Goal: Task Accomplishment & Management: Complete application form

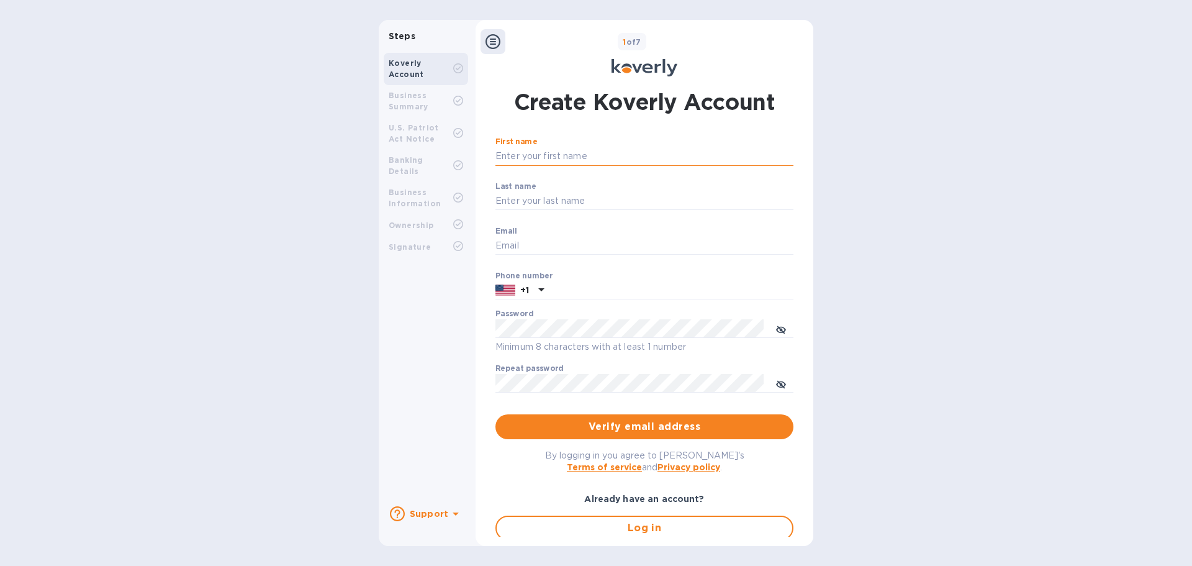
click at [561, 158] on input "First name" at bounding box center [644, 156] width 298 height 19
type input "[PERSON_NAME]"
type input "[EMAIL_ADDRESS][DOMAIN_NAME]"
type input "4168753600"
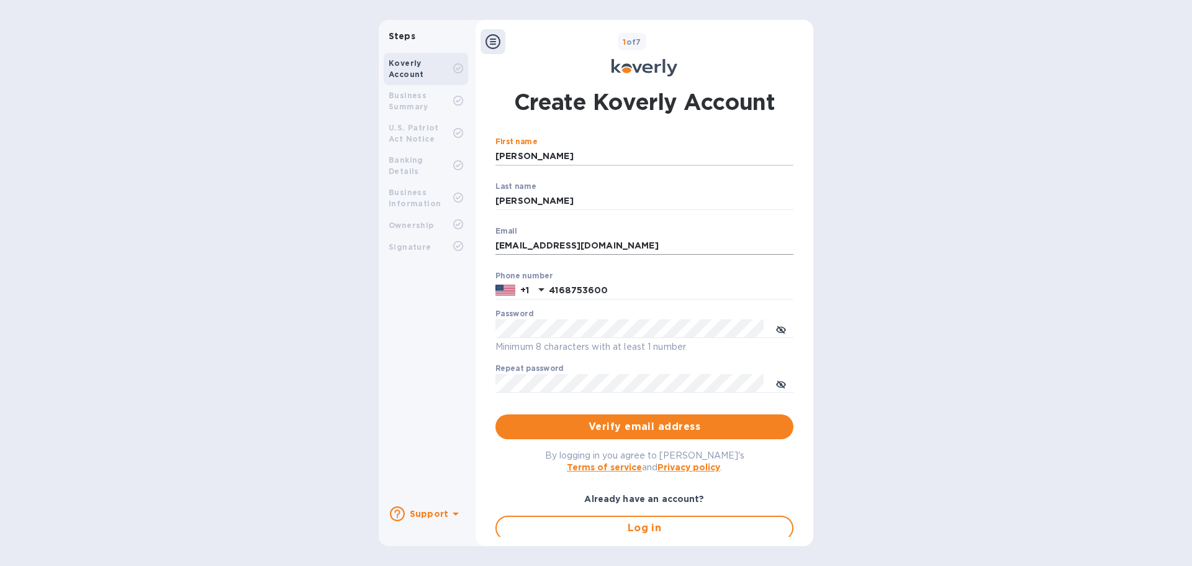
click at [621, 241] on input "[EMAIL_ADDRESS][DOMAIN_NAME]" at bounding box center [644, 246] width 298 height 19
type input "[PERSON_NAME][EMAIL_ADDRESS][PERSON_NAME][DOMAIN_NAME]"
click at [537, 287] on icon at bounding box center [541, 289] width 15 height 15
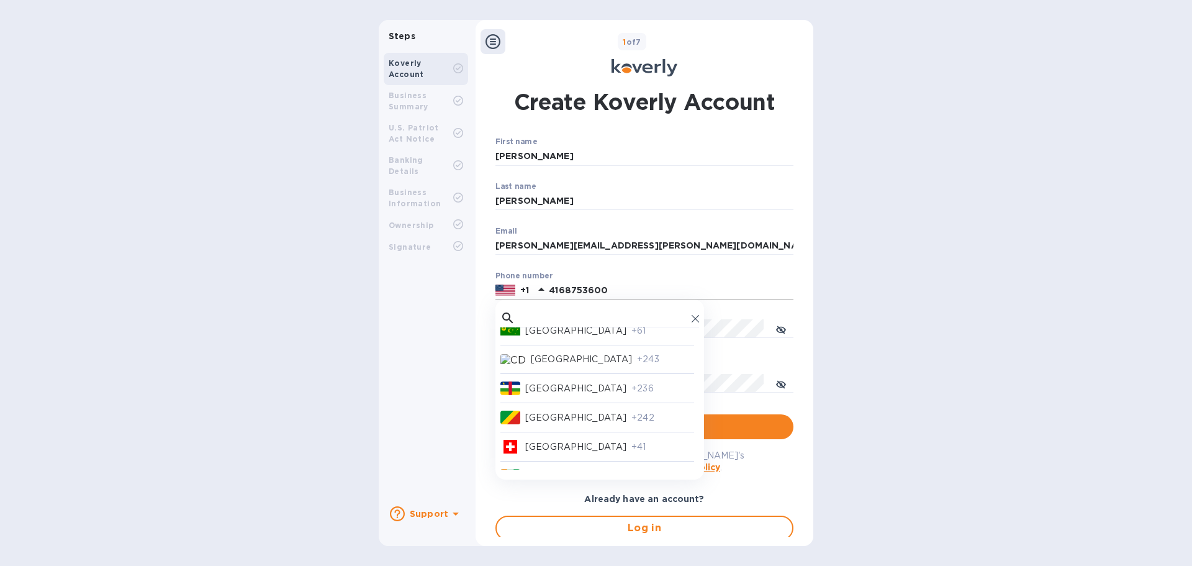
scroll to position [1055, 0]
click at [539, 334] on p "[GEOGRAPHIC_DATA]" at bounding box center [575, 335] width 101 height 13
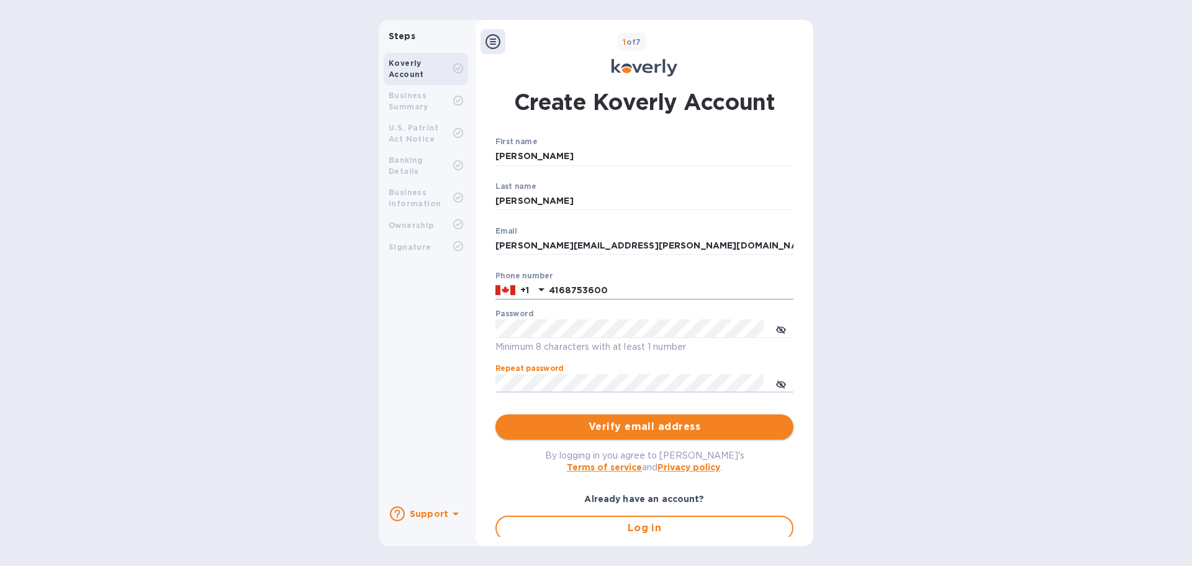
click at [644, 425] on span "Verify email address" at bounding box center [644, 426] width 278 height 15
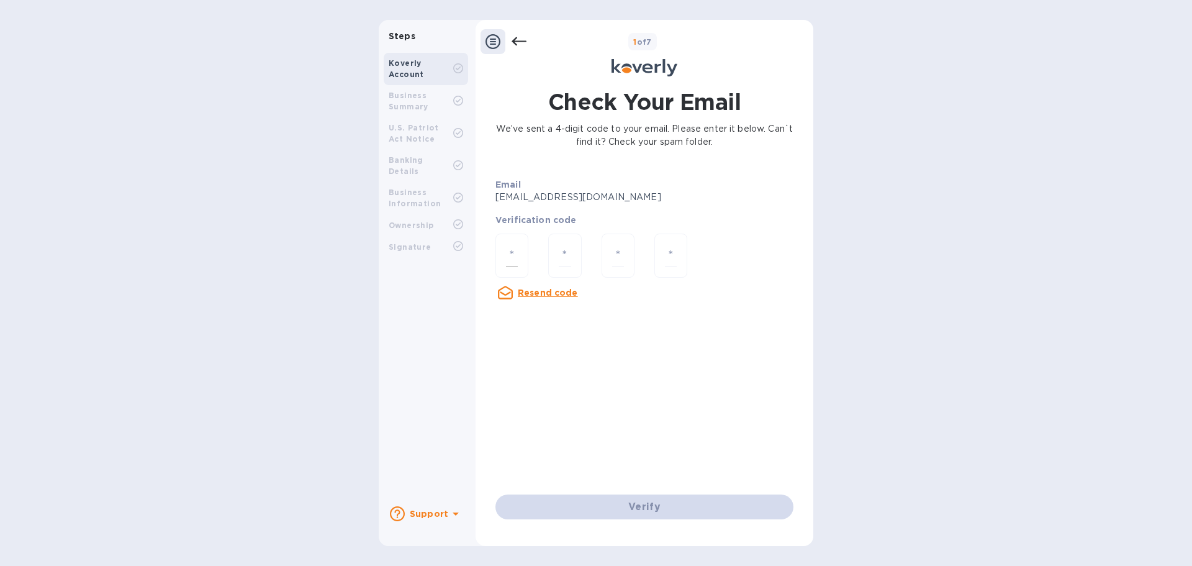
click at [521, 250] on div at bounding box center [511, 255] width 33 height 44
type input "9"
type input "7"
type input "9"
type input "1"
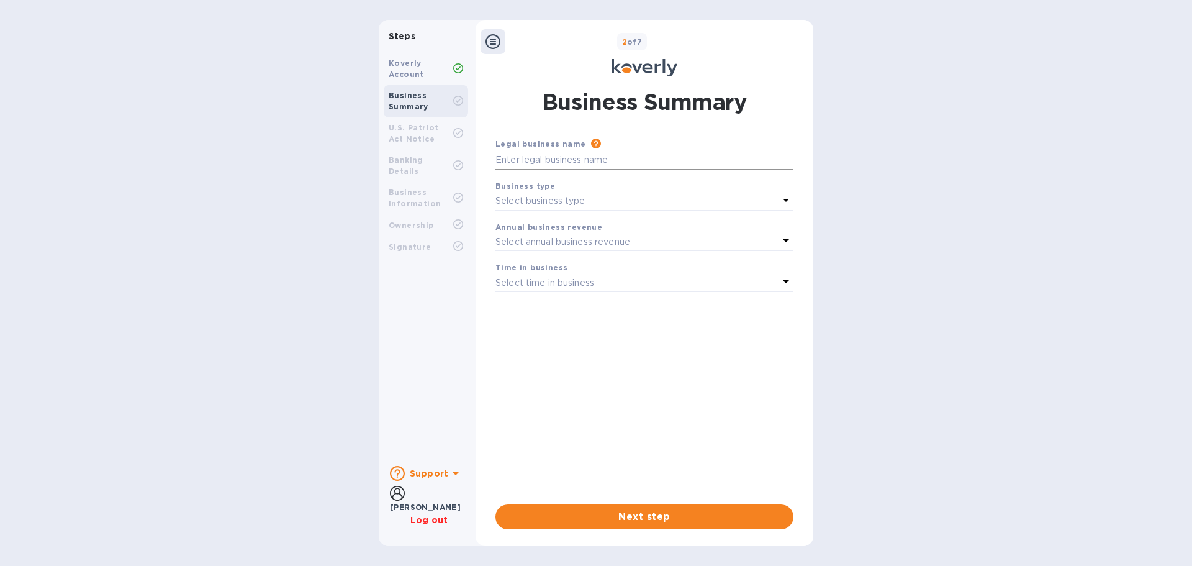
click at [526, 160] on input "text" at bounding box center [644, 160] width 298 height 19
type input "Ambercor Shipping USA Inc."
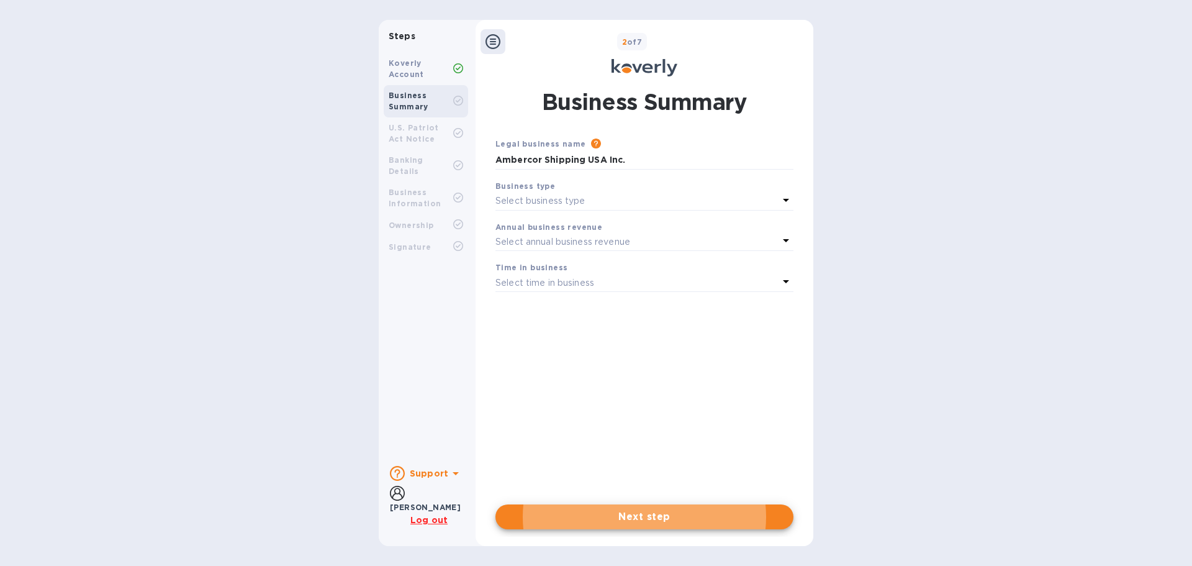
click at [783, 197] on icon at bounding box center [785, 199] width 15 height 15
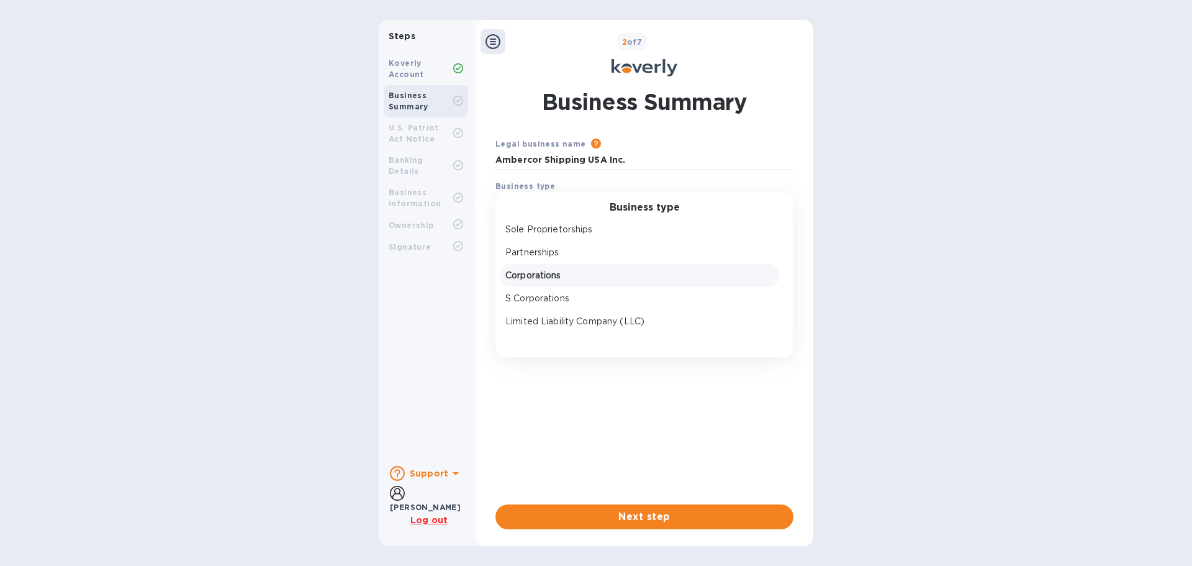
click at [553, 269] on p "Corporations" at bounding box center [639, 275] width 268 height 13
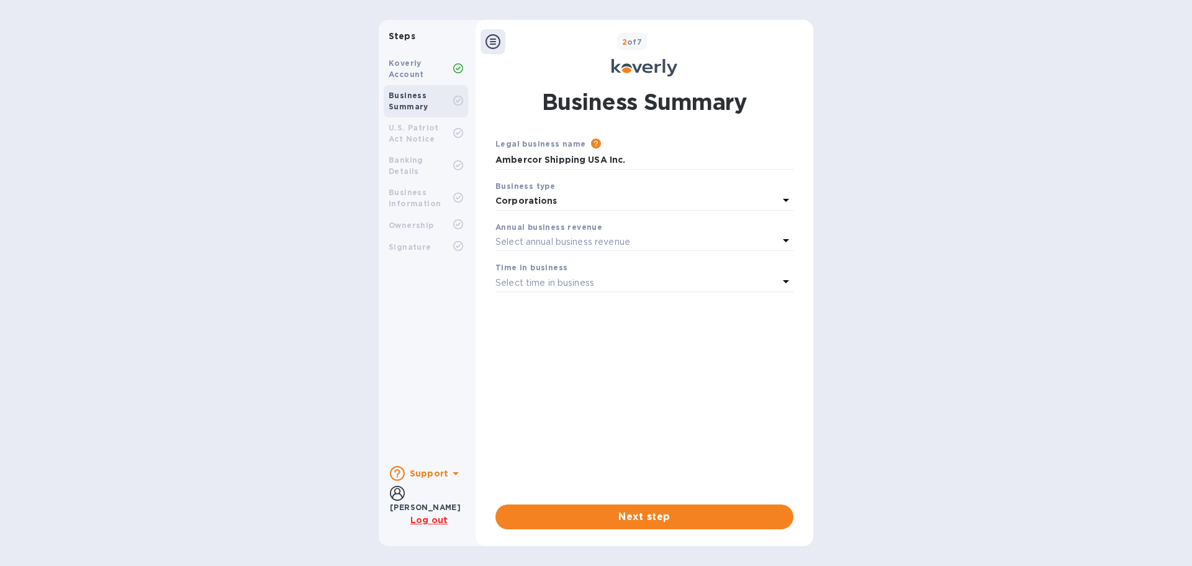
click at [540, 241] on p "Select annual business revenue" at bounding box center [562, 241] width 135 height 13
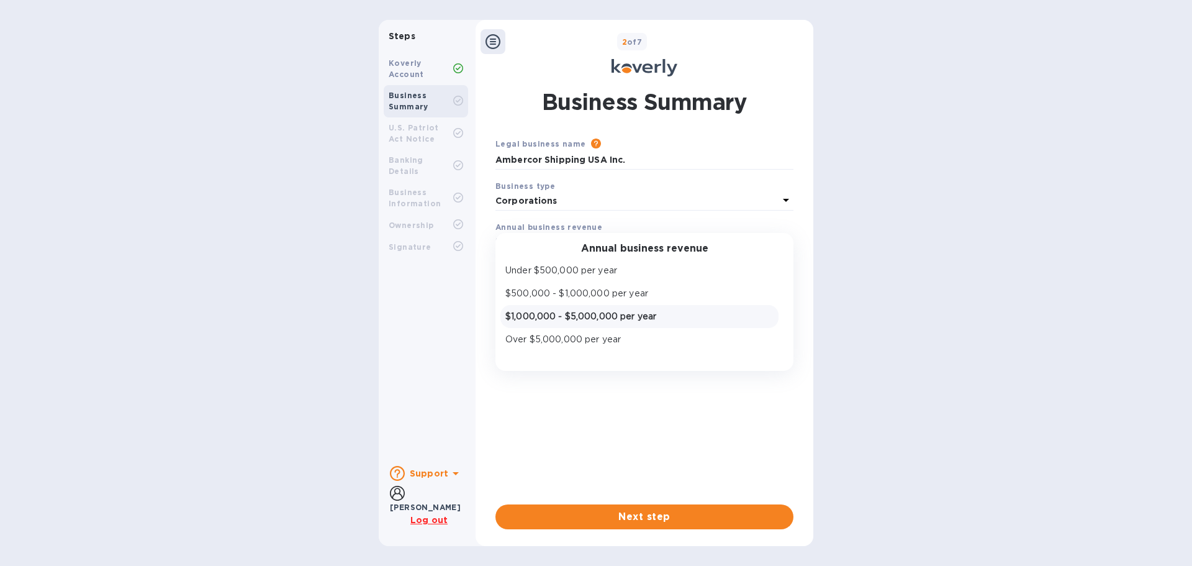
click at [574, 310] on p "$1,000,000 - $5,000,000 per year" at bounding box center [639, 316] width 268 height 13
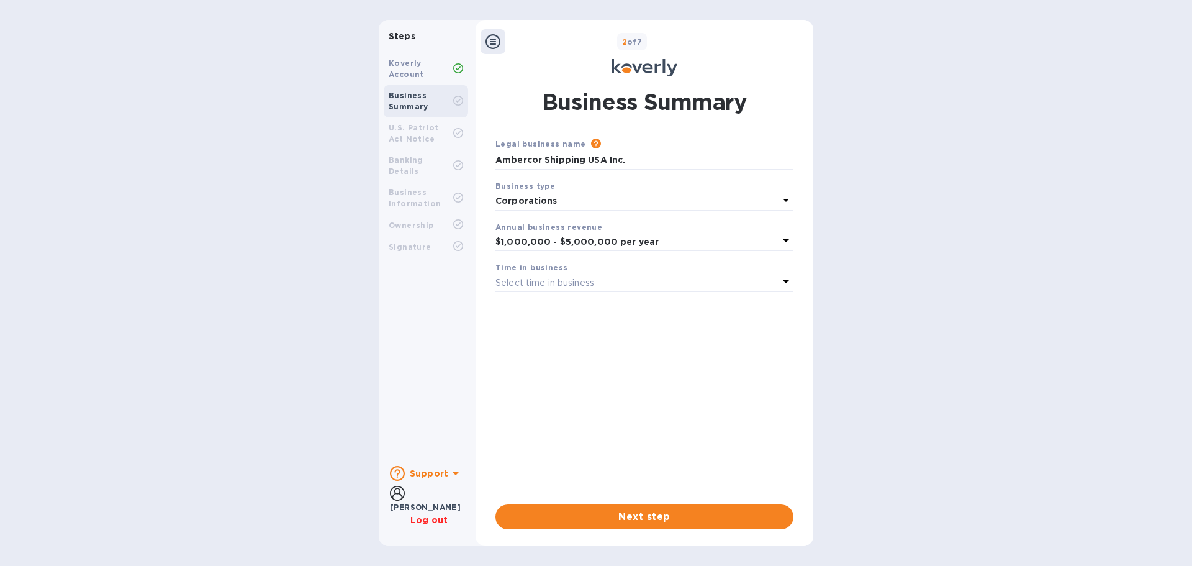
click at [537, 283] on p "Select time in business" at bounding box center [544, 282] width 99 height 13
click at [557, 380] on p "More than 5 years" at bounding box center [639, 380] width 268 height 13
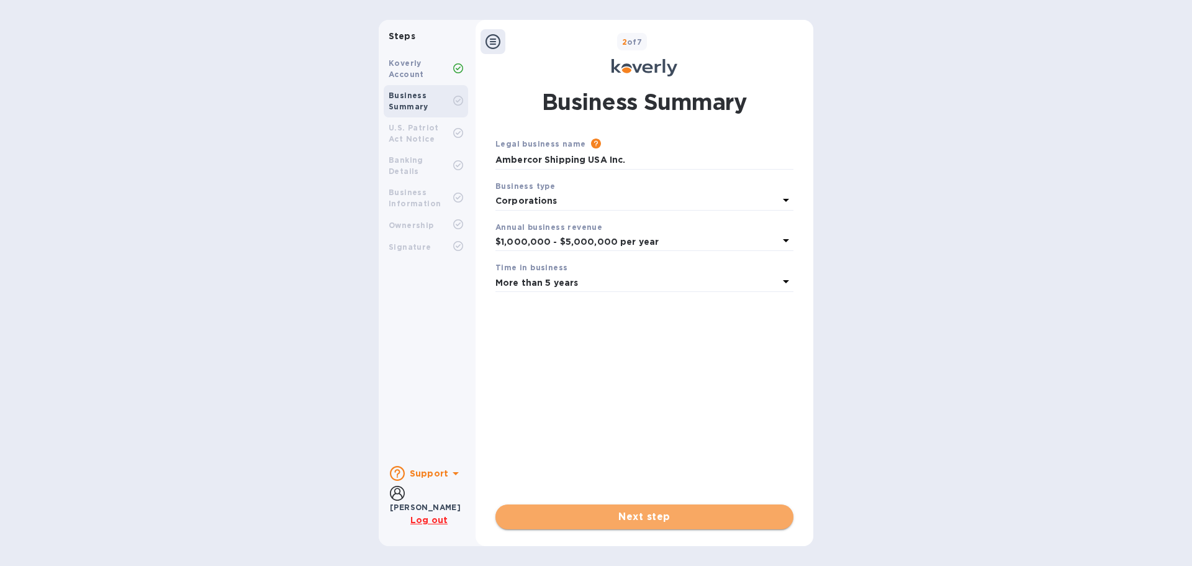
click at [673, 507] on button "Next step" at bounding box center [644, 516] width 298 height 25
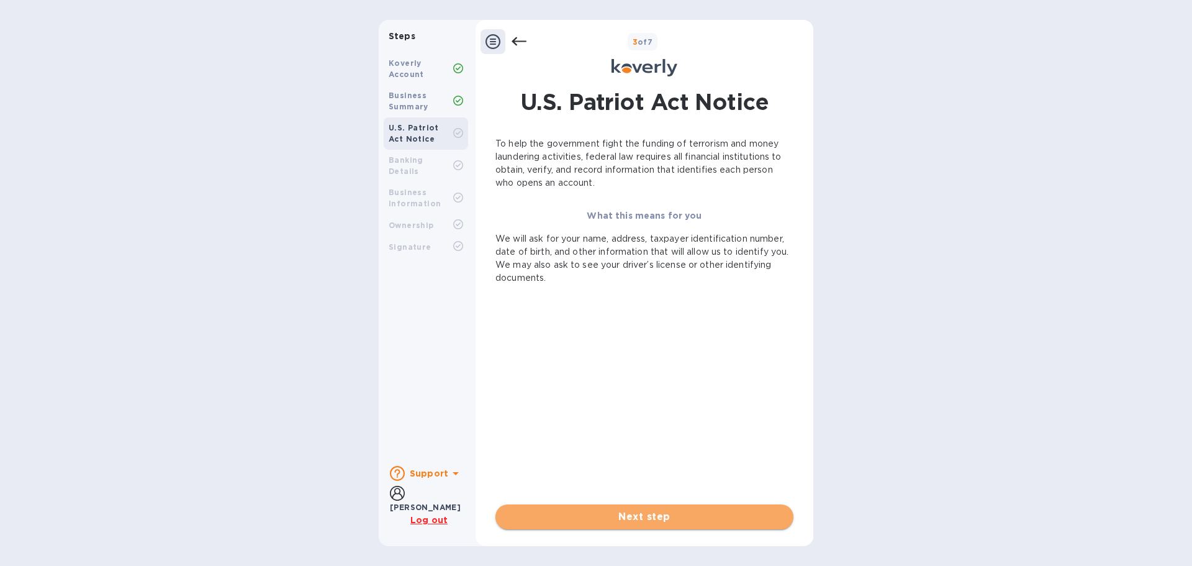
click at [670, 517] on span "Next step" at bounding box center [644, 516] width 278 height 15
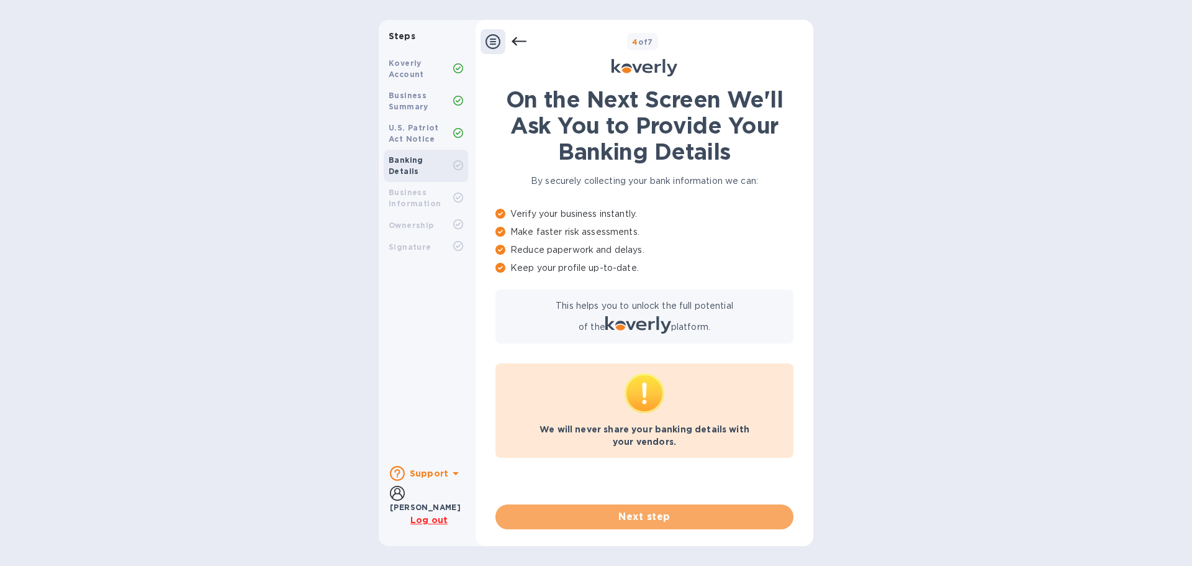
click at [670, 517] on span "Next step" at bounding box center [644, 516] width 278 height 15
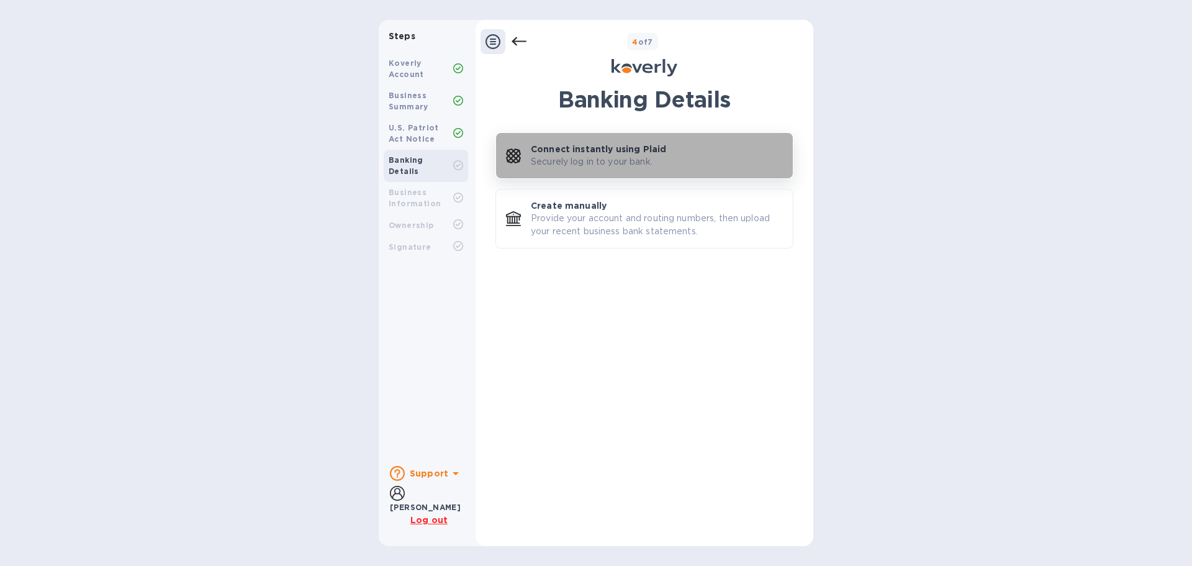
click at [590, 160] on p "Securely log in to your bank." at bounding box center [592, 161] width 122 height 13
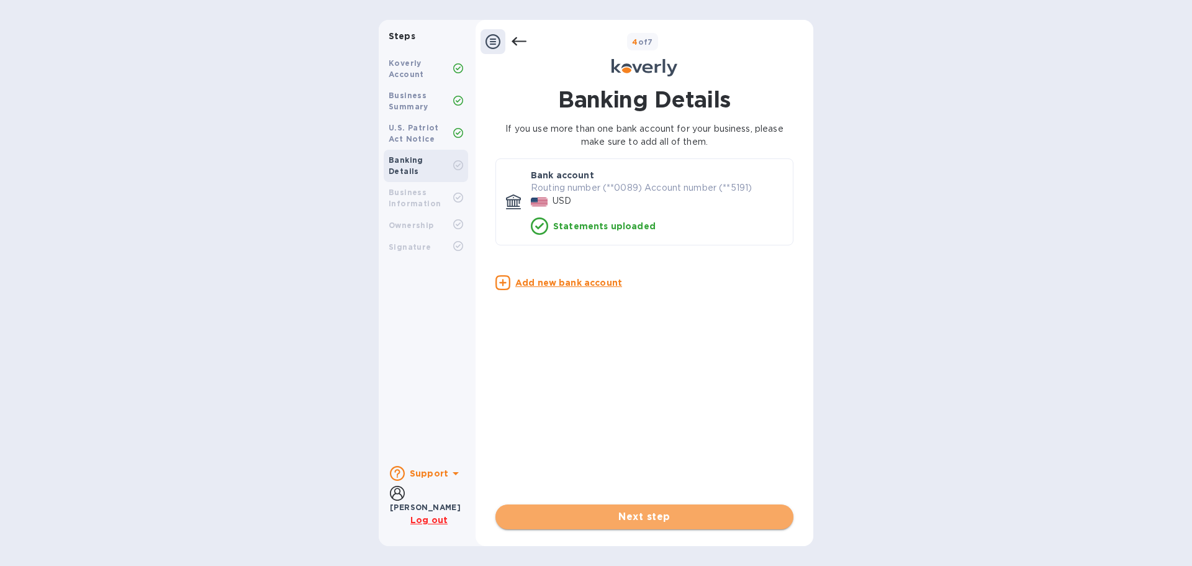
click at [666, 513] on span "Next step" at bounding box center [644, 516] width 278 height 15
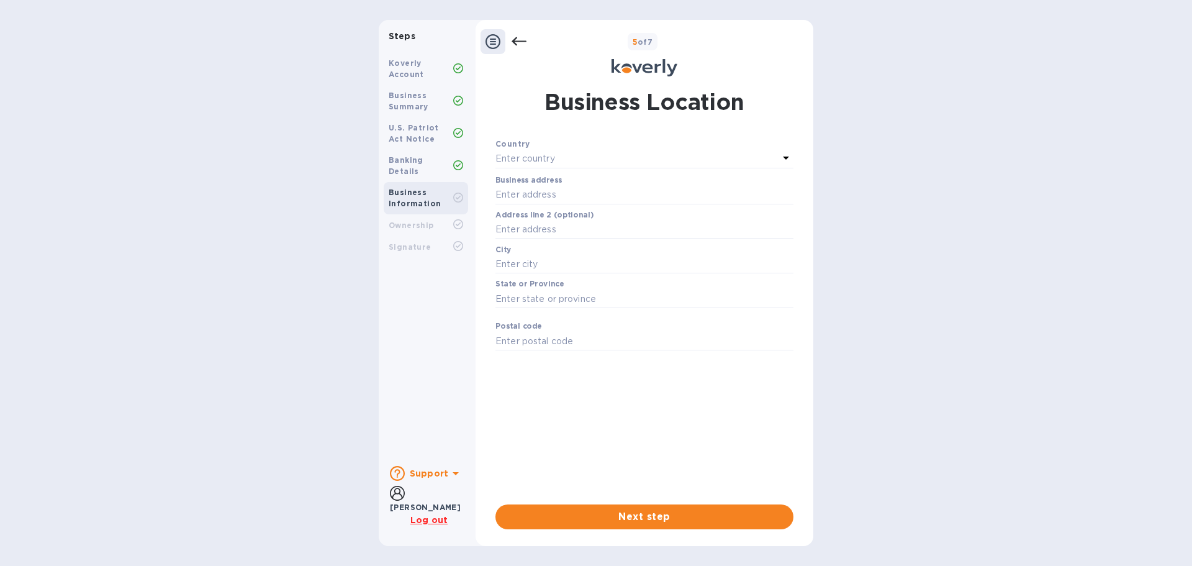
click at [786, 148] on div "Country" at bounding box center [644, 143] width 298 height 13
click at [672, 154] on div "Enter country" at bounding box center [636, 158] width 283 height 17
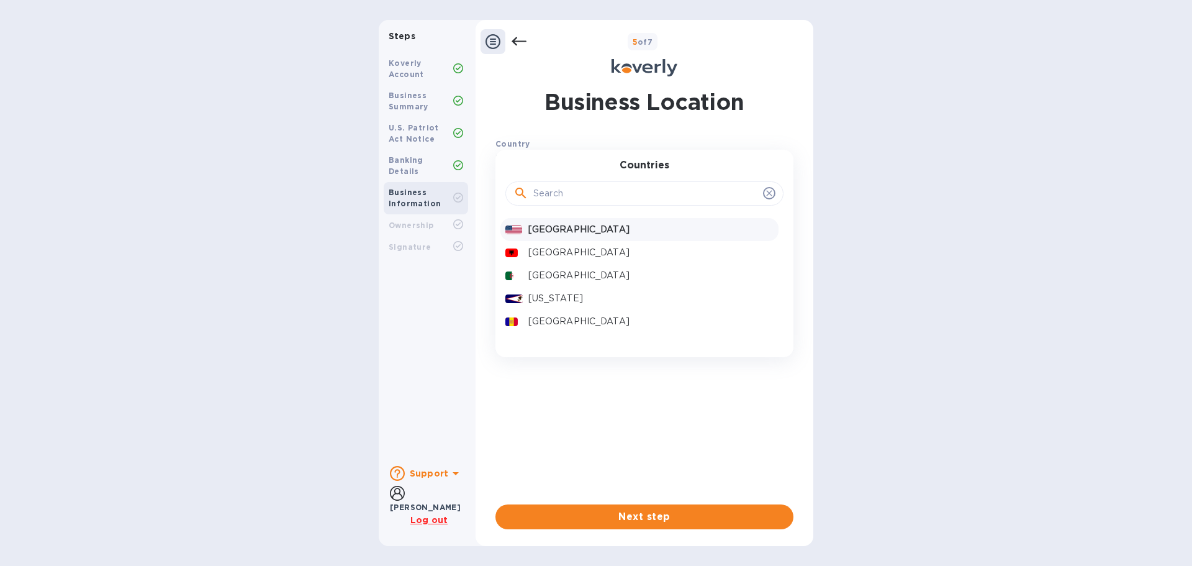
click at [581, 228] on p "[GEOGRAPHIC_DATA]" at bounding box center [650, 229] width 245 height 13
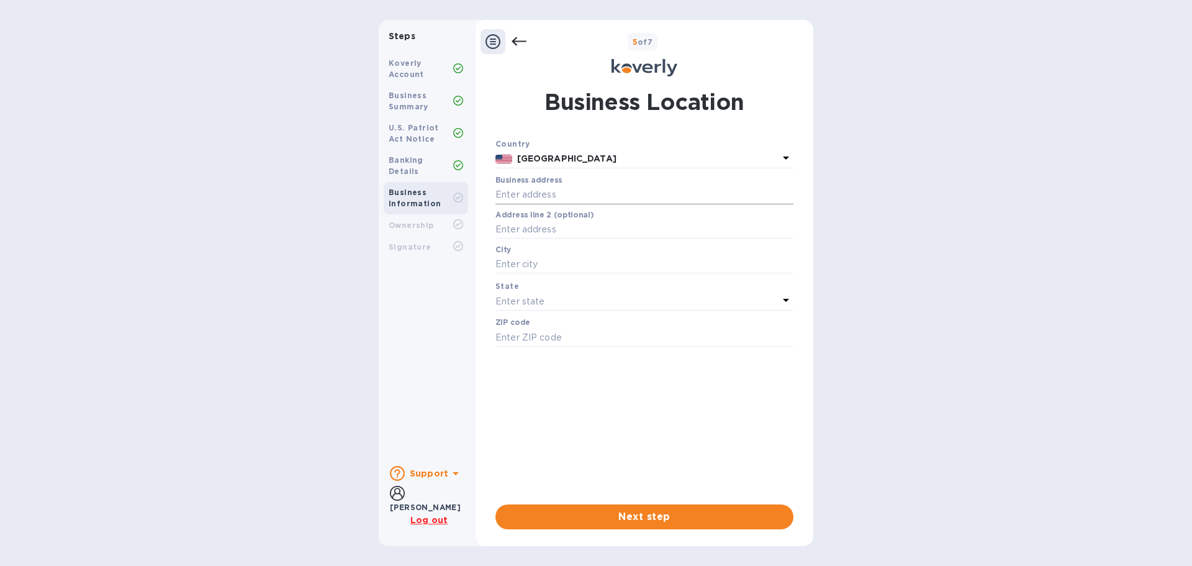
click at [513, 191] on input "text" at bounding box center [644, 195] width 298 height 19
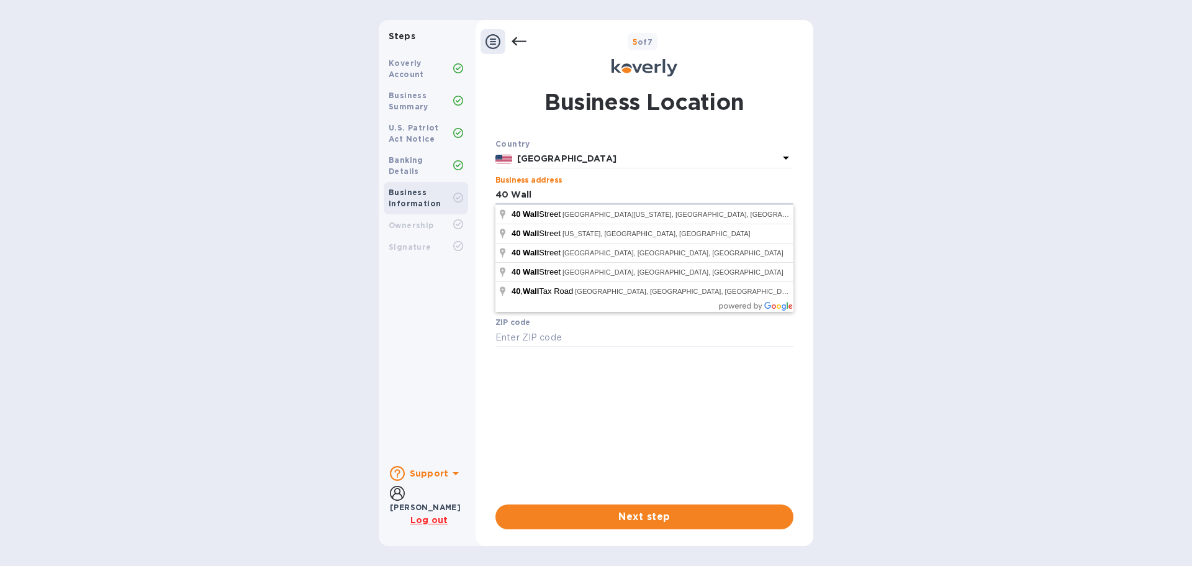
type input "[STREET_ADDRESS]"
type input "[US_STATE]"
type input "10005"
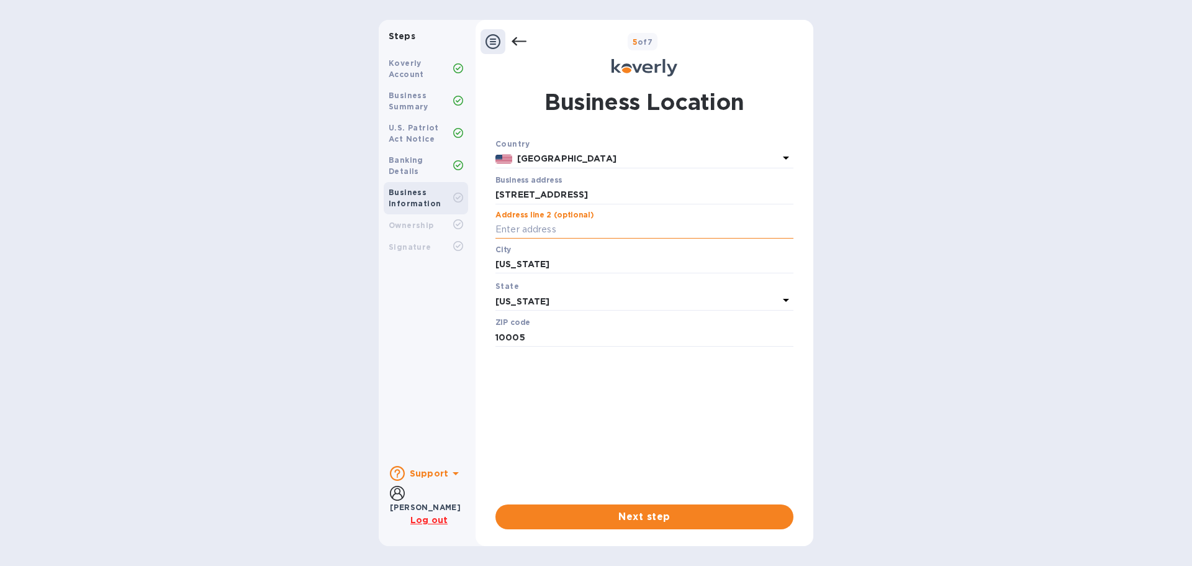
click at [525, 232] on input "text" at bounding box center [644, 229] width 298 height 19
type input "Floor 8"
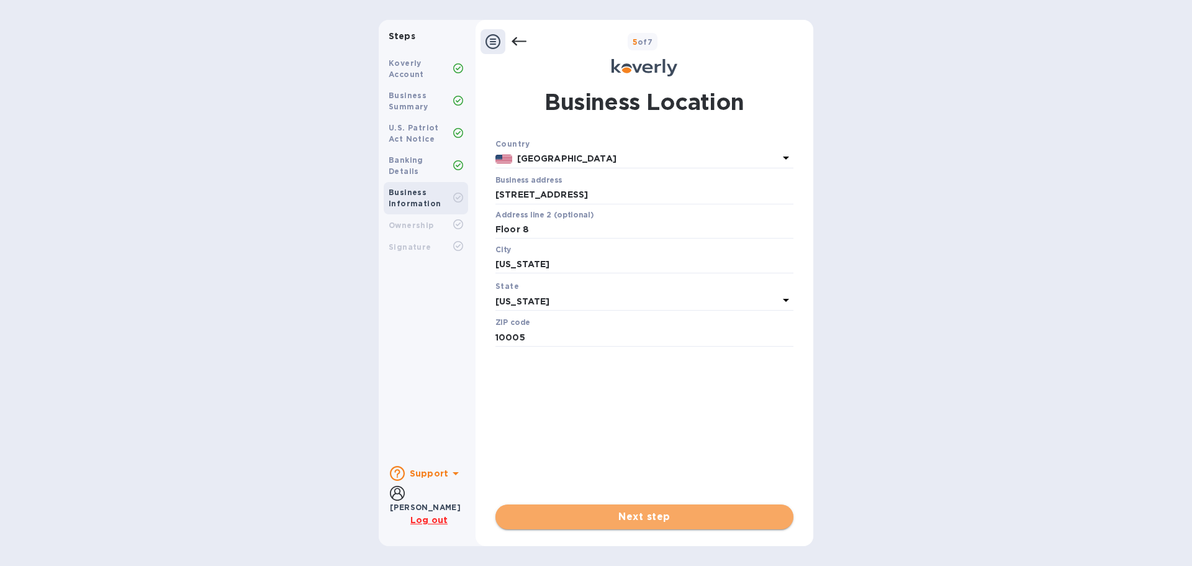
click at [644, 513] on span "Next step" at bounding box center [644, 516] width 278 height 15
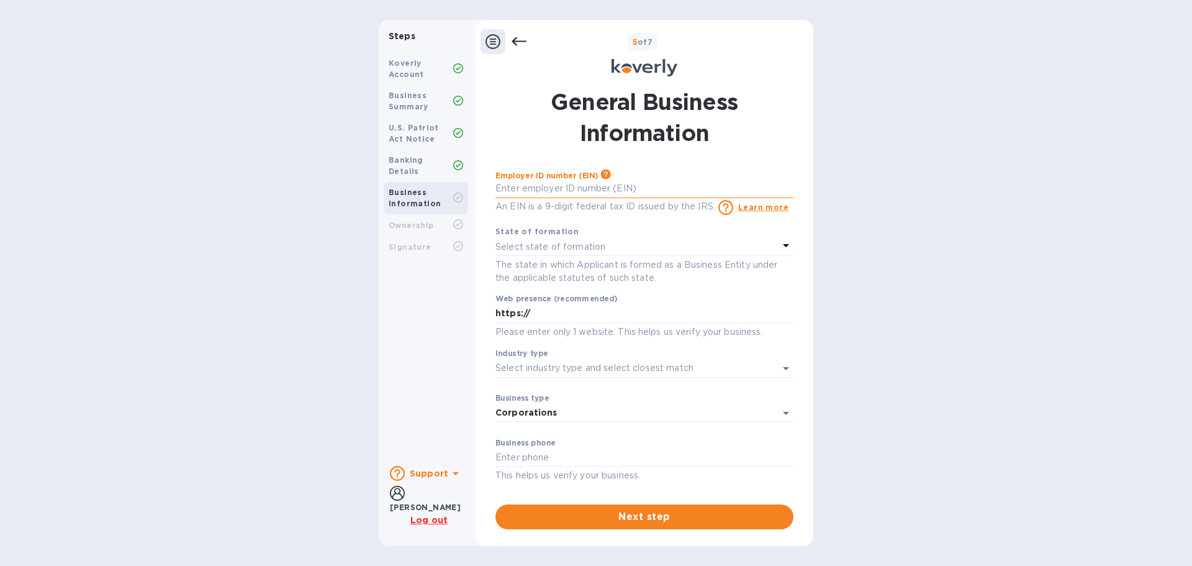
click at [665, 189] on input "text" at bounding box center [644, 188] width 298 height 19
click at [605, 186] on input "text" at bounding box center [644, 188] width 298 height 19
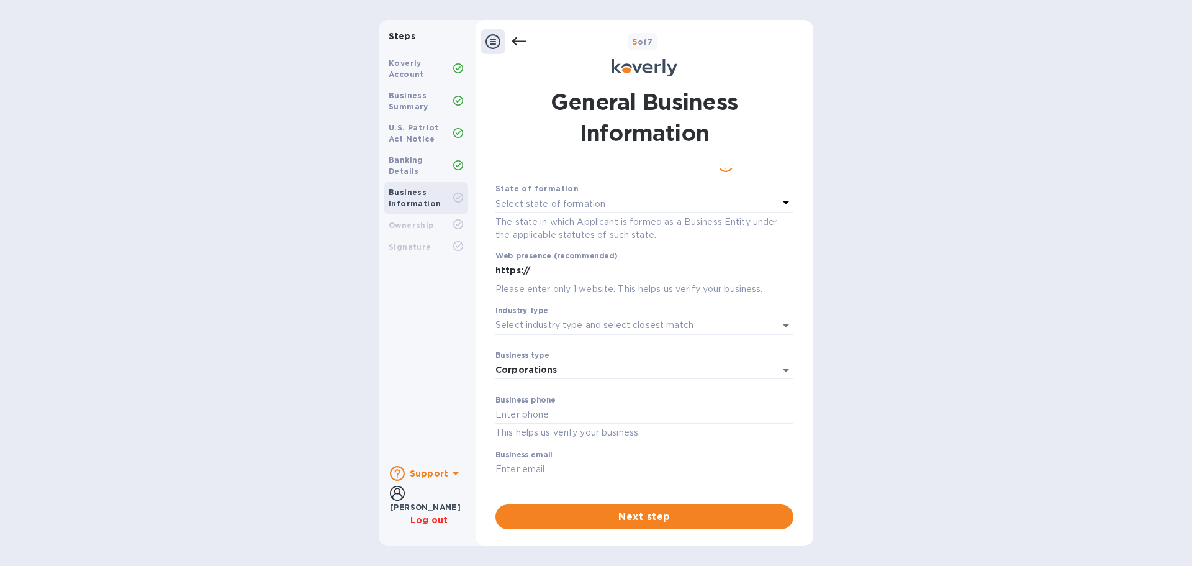
type input "***24"
click at [778, 199] on icon at bounding box center [785, 202] width 15 height 15
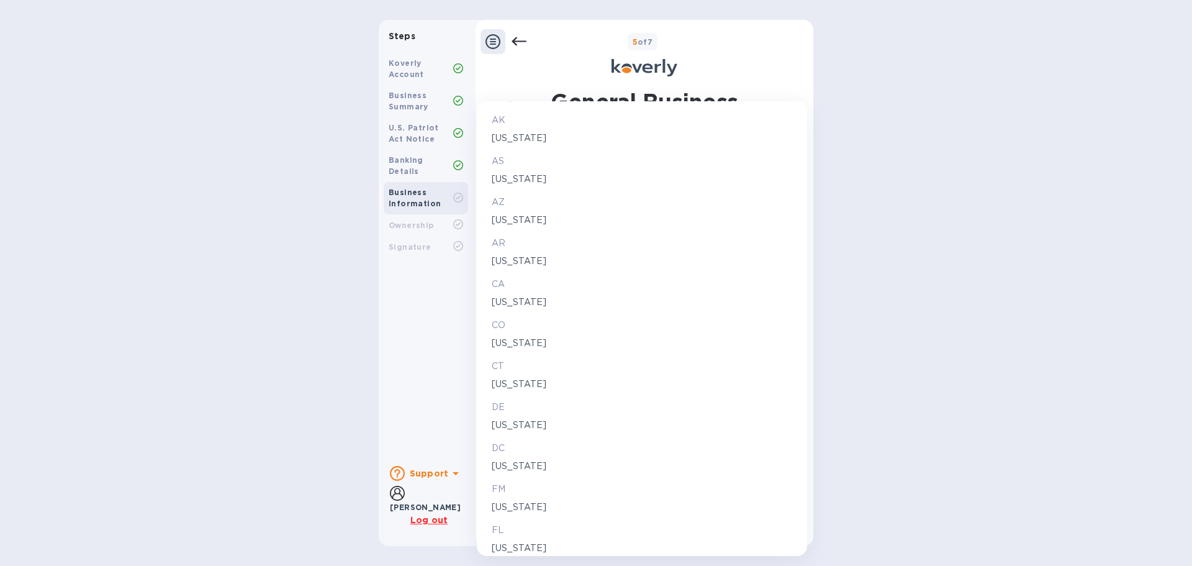
scroll to position [124, 0]
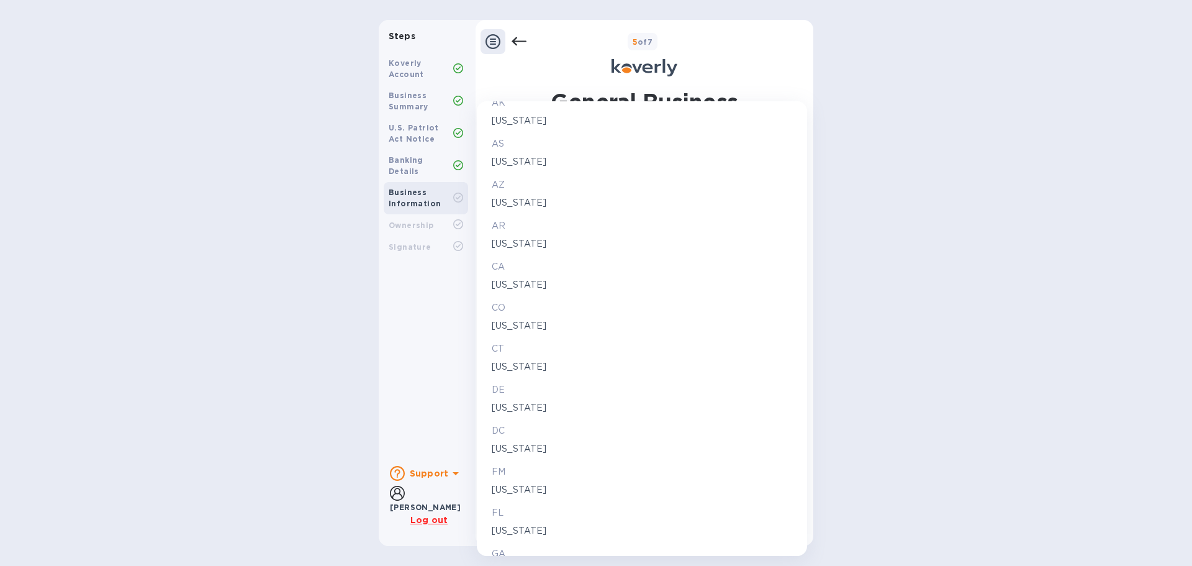
click at [520, 409] on p "[US_STATE]" at bounding box center [642, 407] width 300 height 13
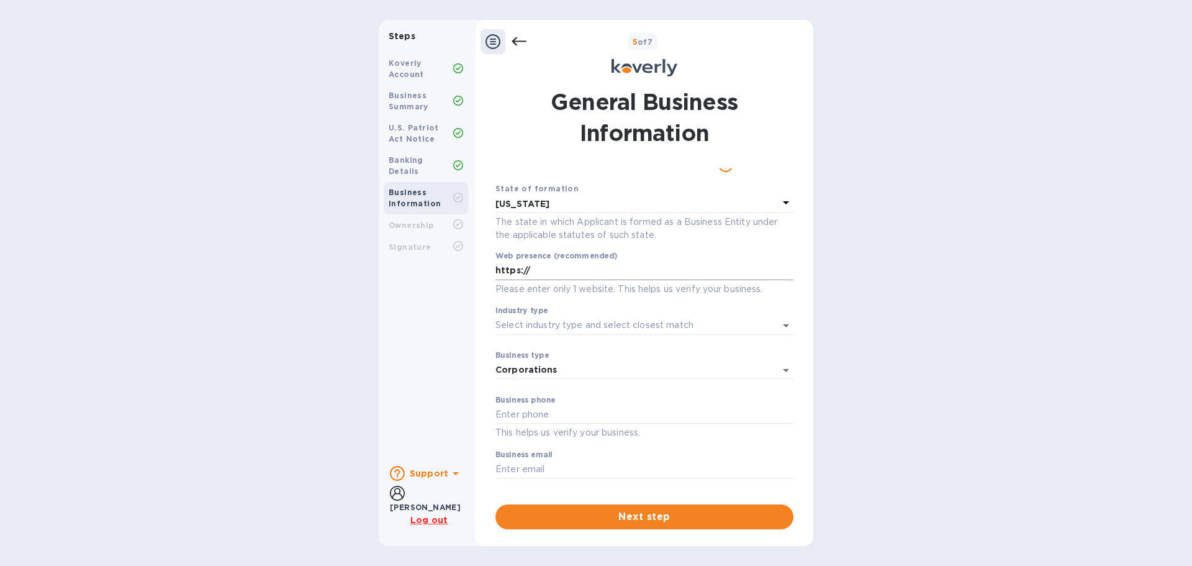
click at [571, 271] on input "https://" at bounding box center [644, 270] width 298 height 19
drag, startPoint x: 528, startPoint y: 269, endPoint x: 530, endPoint y: 279, distance: 9.5
click at [528, 270] on input "[URL][DOMAIN_NAME]" at bounding box center [644, 270] width 298 height 19
click at [779, 323] on icon "Open" at bounding box center [785, 325] width 15 height 15
type input "[URL][DOMAIN_NAME]"
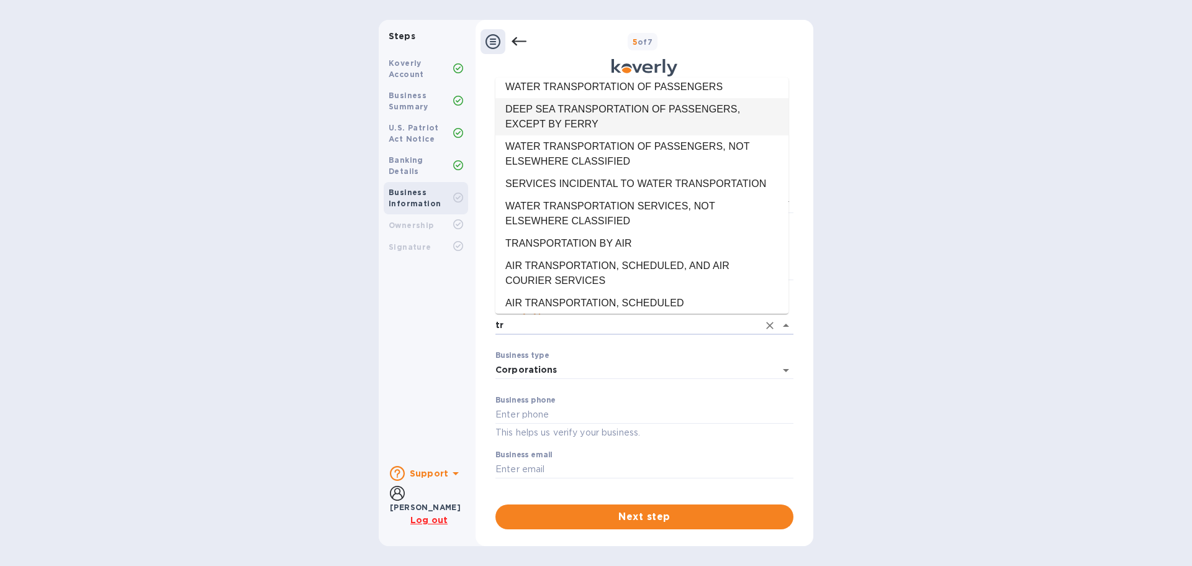
scroll to position [5401, 0]
click at [677, 194] on li "SERVICES INCIDENTAL TO WATER TRANSPORTATION" at bounding box center [641, 183] width 293 height 22
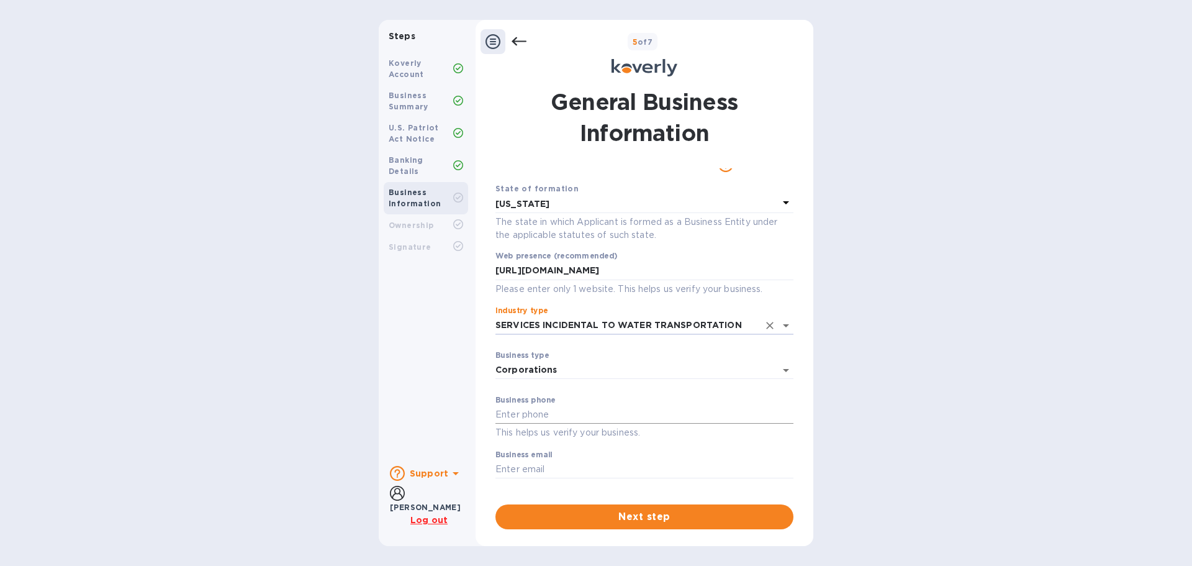
type input "SERVICES INCIDENTAL TO WATER TRANSPORTATION"
click at [566, 410] on input "text" at bounding box center [644, 414] width 298 height 19
click at [549, 408] on input "212-500" at bounding box center [644, 414] width 298 height 19
type input "[PHONE_NUMBER]"
click at [560, 465] on input "text" at bounding box center [644, 469] width 298 height 19
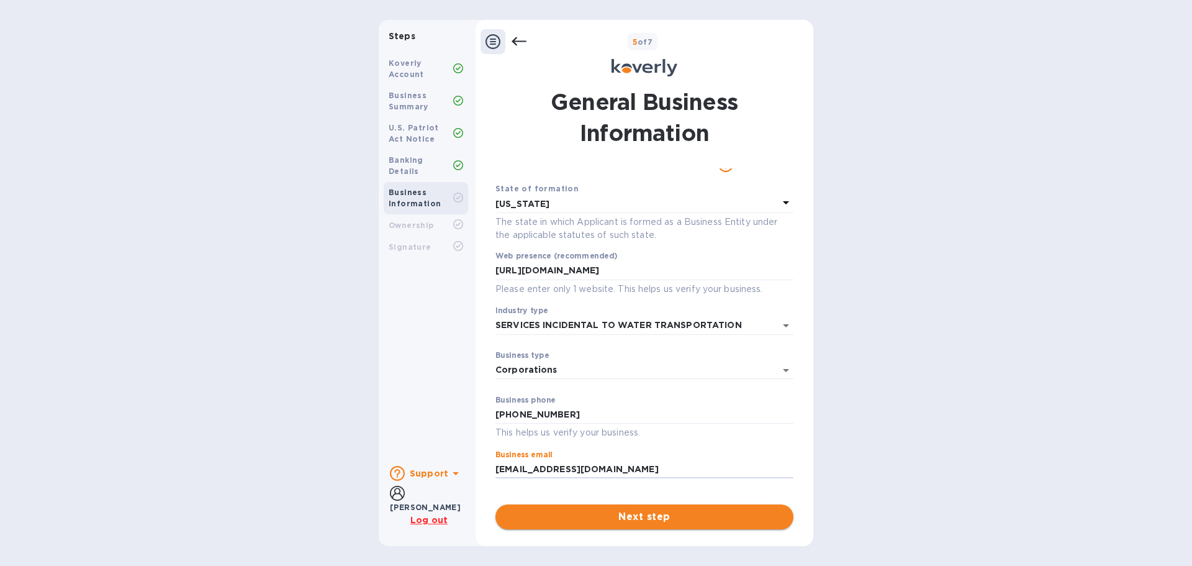
type input "[EMAIL_ADDRESS][DOMAIN_NAME]"
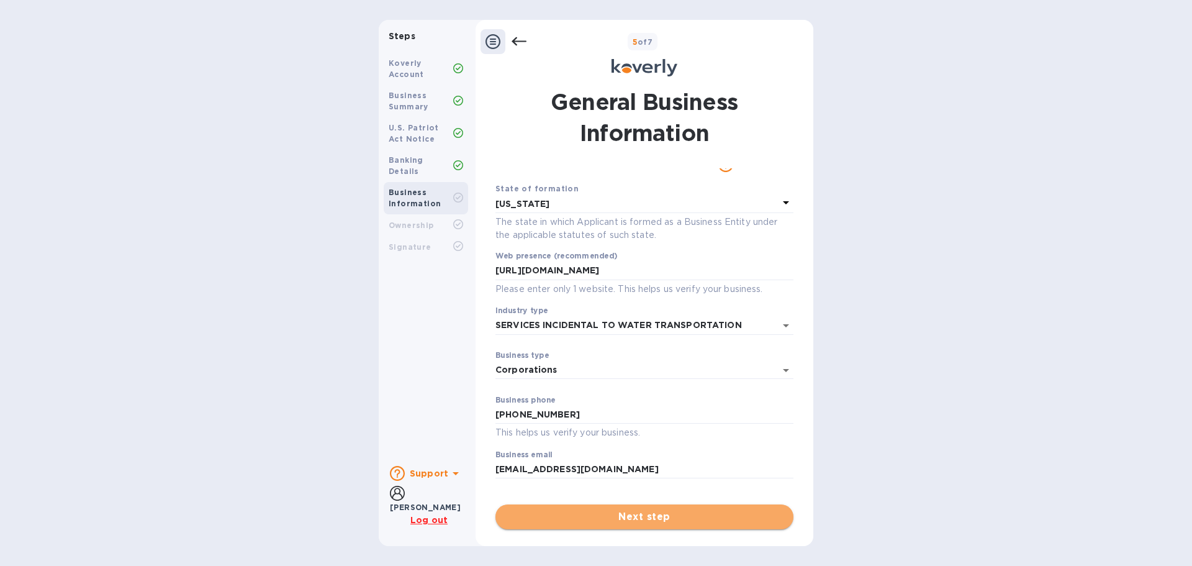
click at [650, 518] on span "Next step" at bounding box center [644, 516] width 278 height 15
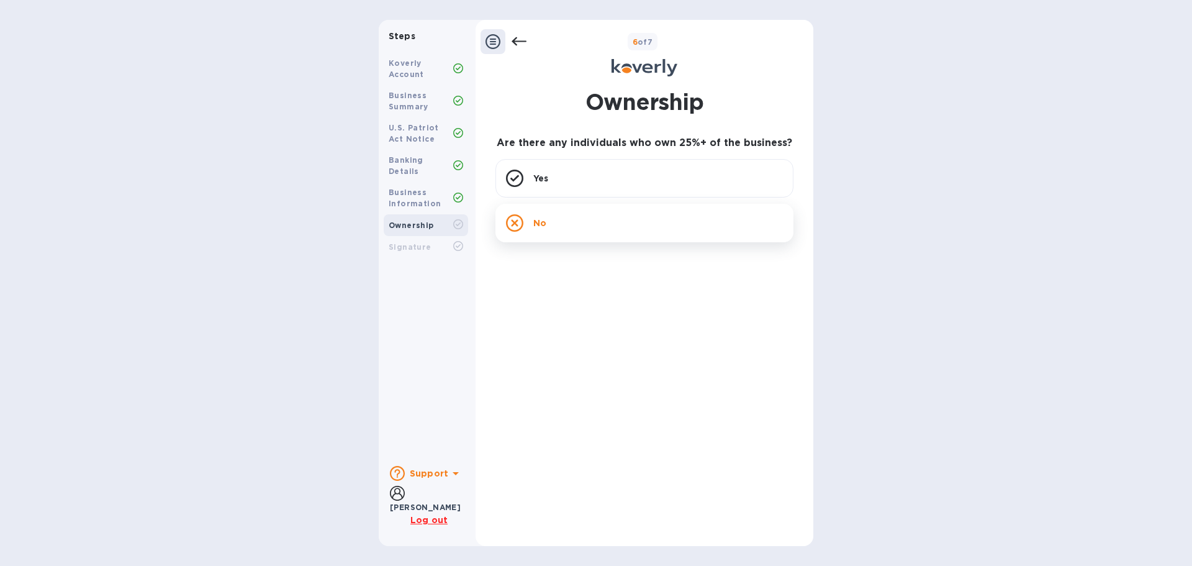
click at [517, 221] on icon at bounding box center [514, 222] width 17 height 17
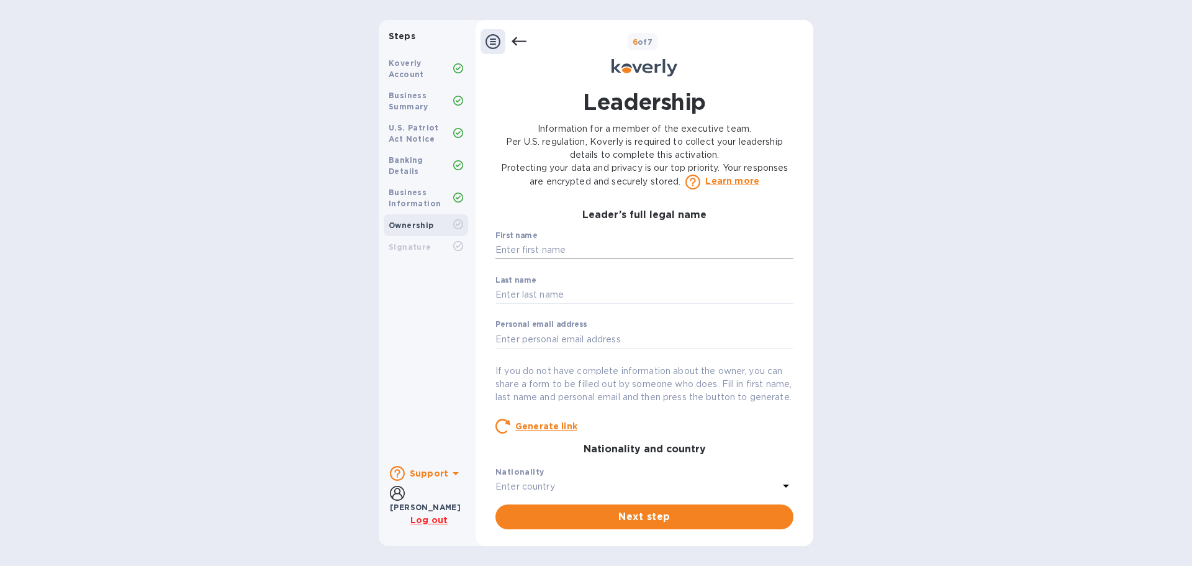
click at [615, 250] on input "text" at bounding box center [644, 250] width 298 height 19
type input "[PERSON_NAME]"
type input "[STREET_ADDRESS]"
type input "[GEOGRAPHIC_DATA]"
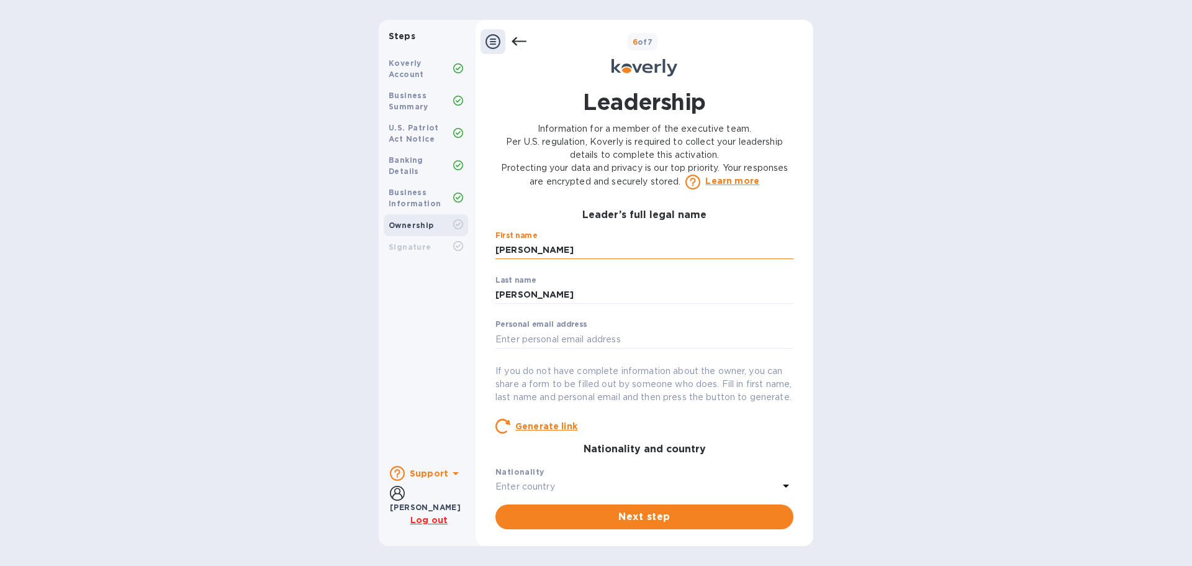
type input "[GEOGRAPHIC_DATA]"
type input "M8V 2Z6"
type input "***00"
click at [546, 338] on input "text" at bounding box center [644, 339] width 298 height 19
type input "[EMAIL_ADDRESS][DOMAIN_NAME]"
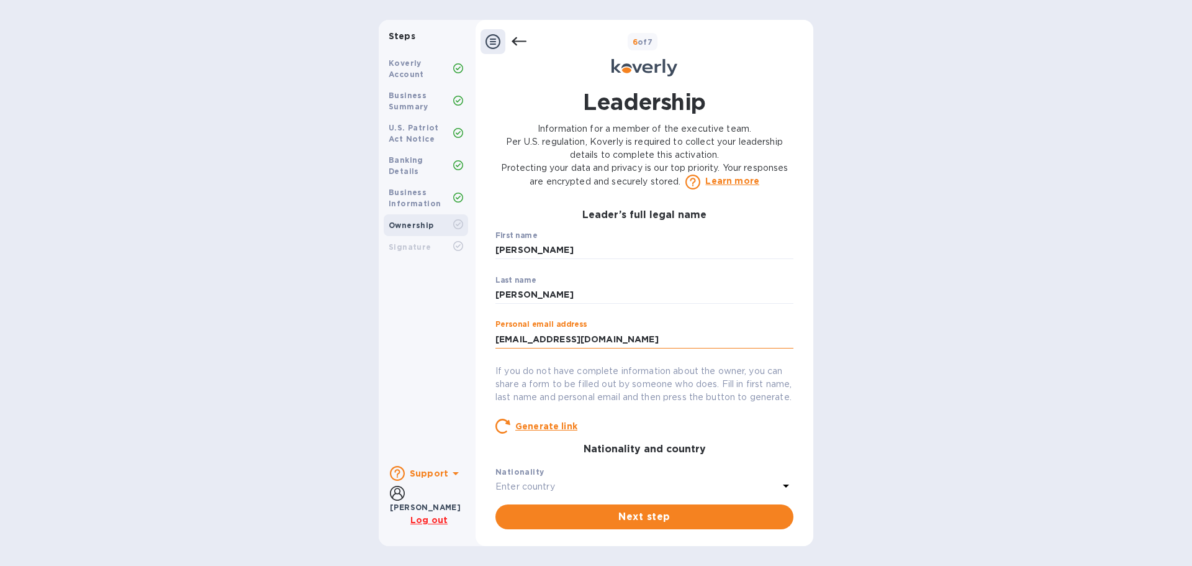
type input "Suite 4204"
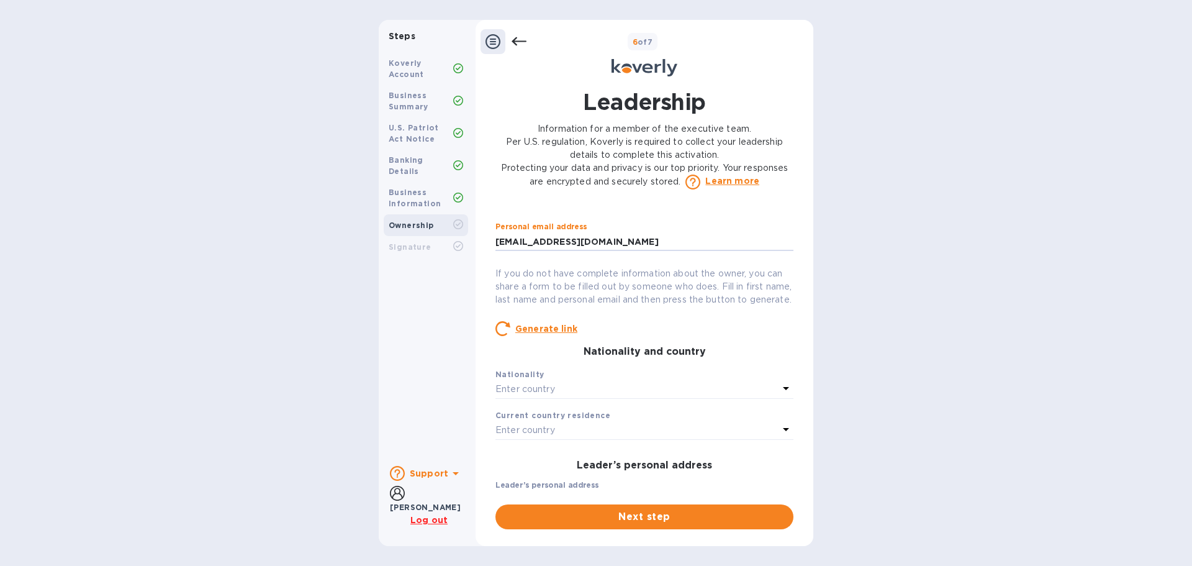
scroll to position [124, 0]
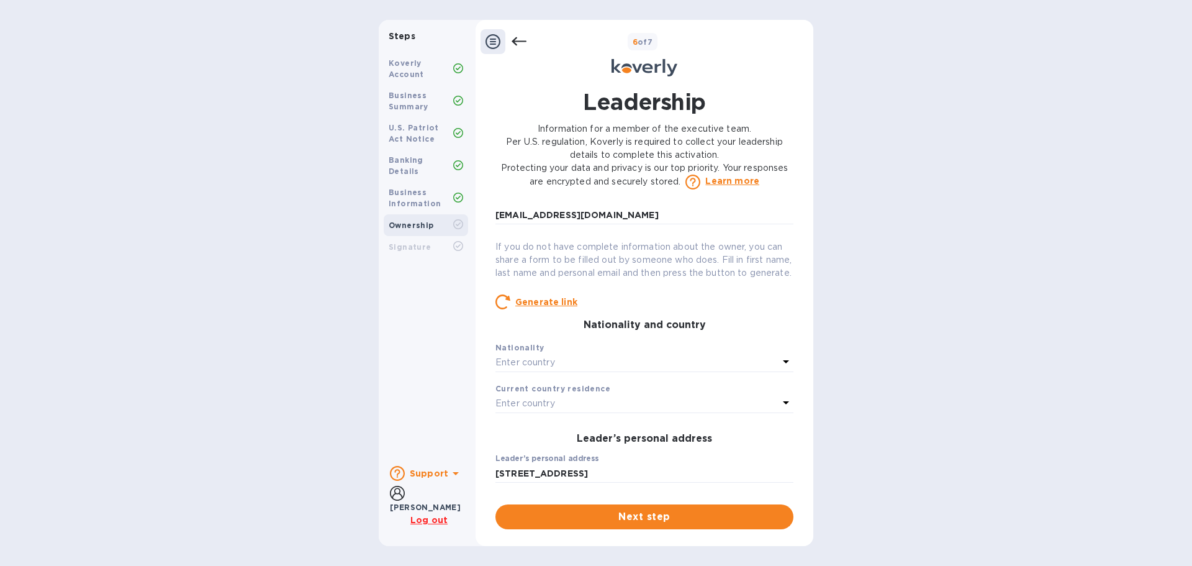
click at [783, 363] on icon at bounding box center [786, 361] width 6 height 3
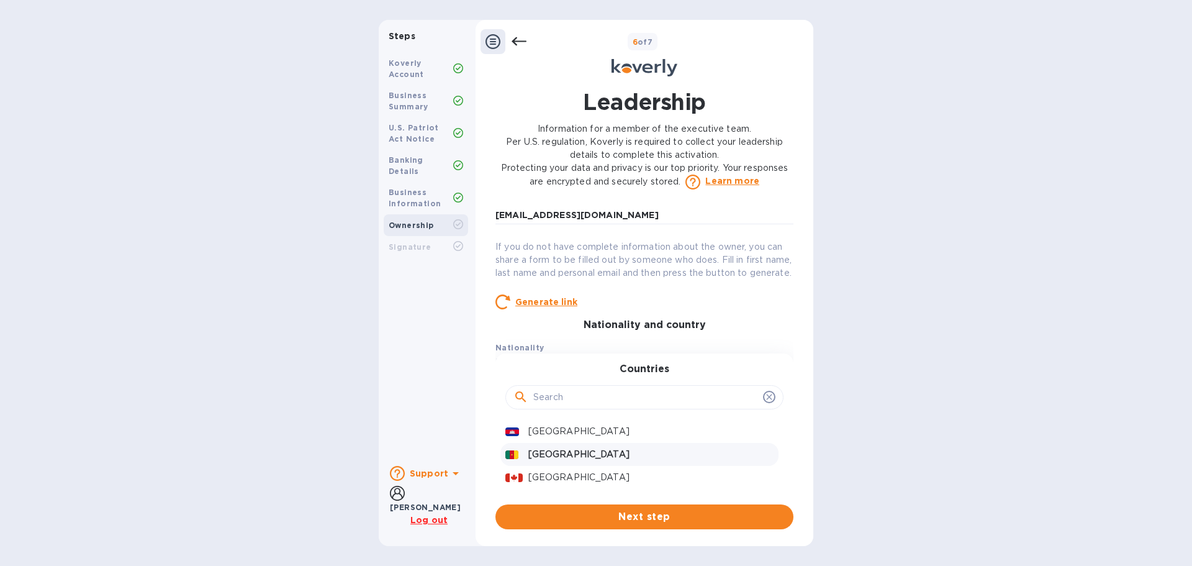
scroll to position [745, 0]
click at [547, 484] on p "[GEOGRAPHIC_DATA]" at bounding box center [650, 477] width 245 height 13
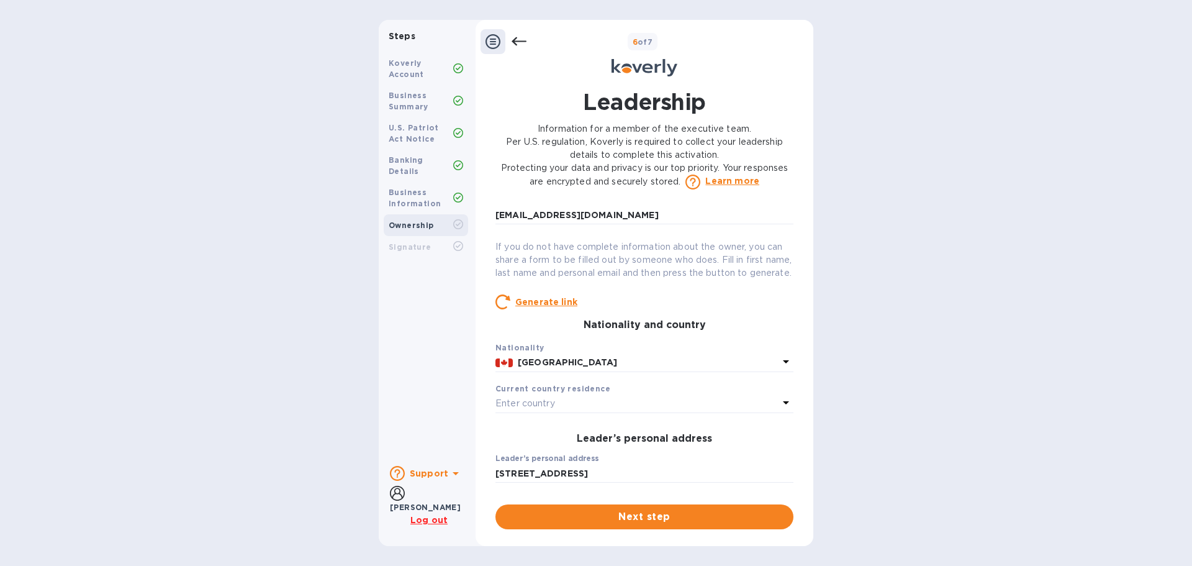
click at [783, 404] on icon at bounding box center [786, 402] width 6 height 3
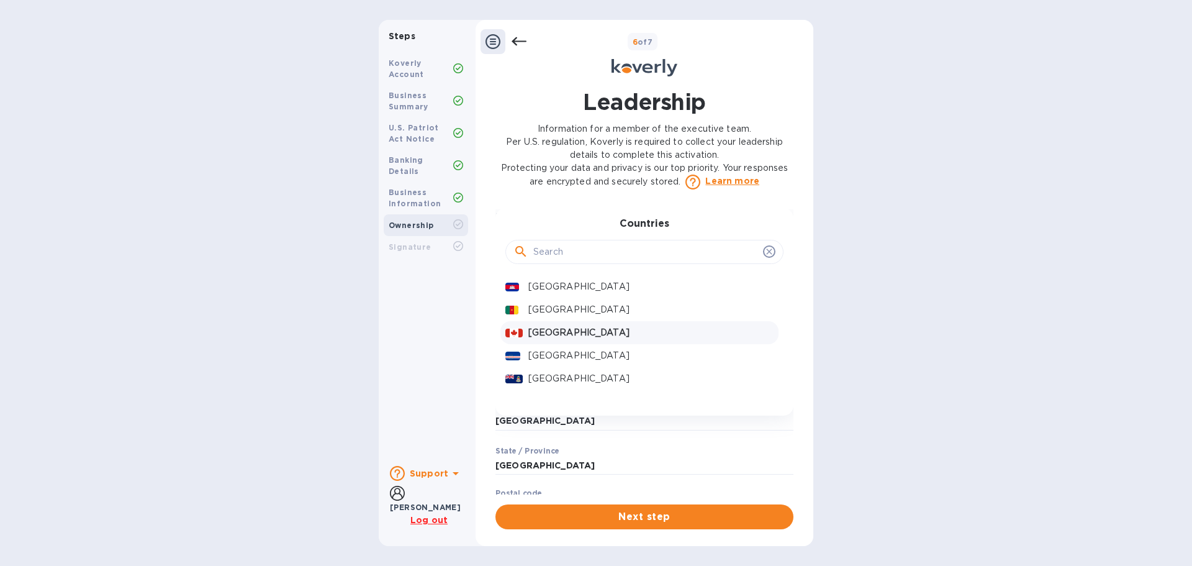
click at [546, 339] on p "[GEOGRAPHIC_DATA]" at bounding box center [650, 332] width 245 height 13
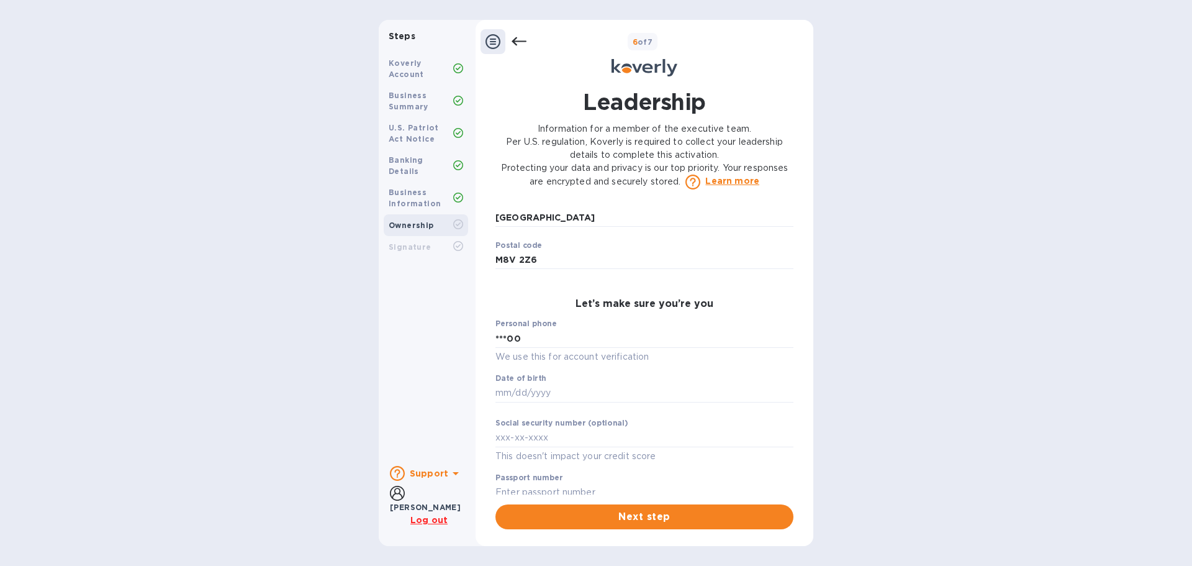
scroll to position [559, 0]
click at [540, 402] on input "text" at bounding box center [644, 392] width 298 height 19
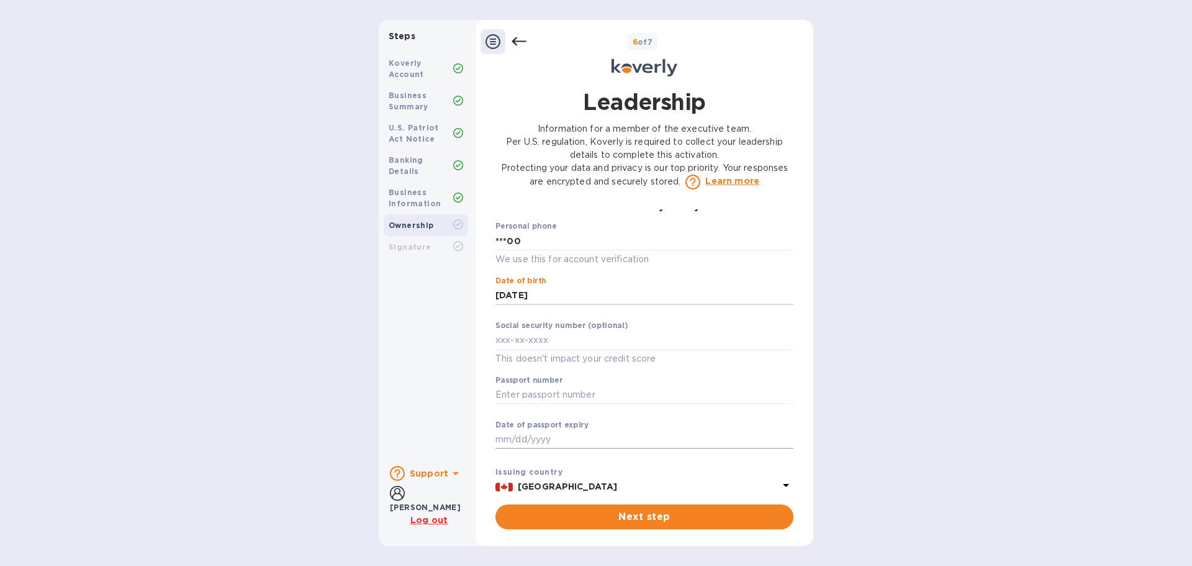
scroll to position [683, 0]
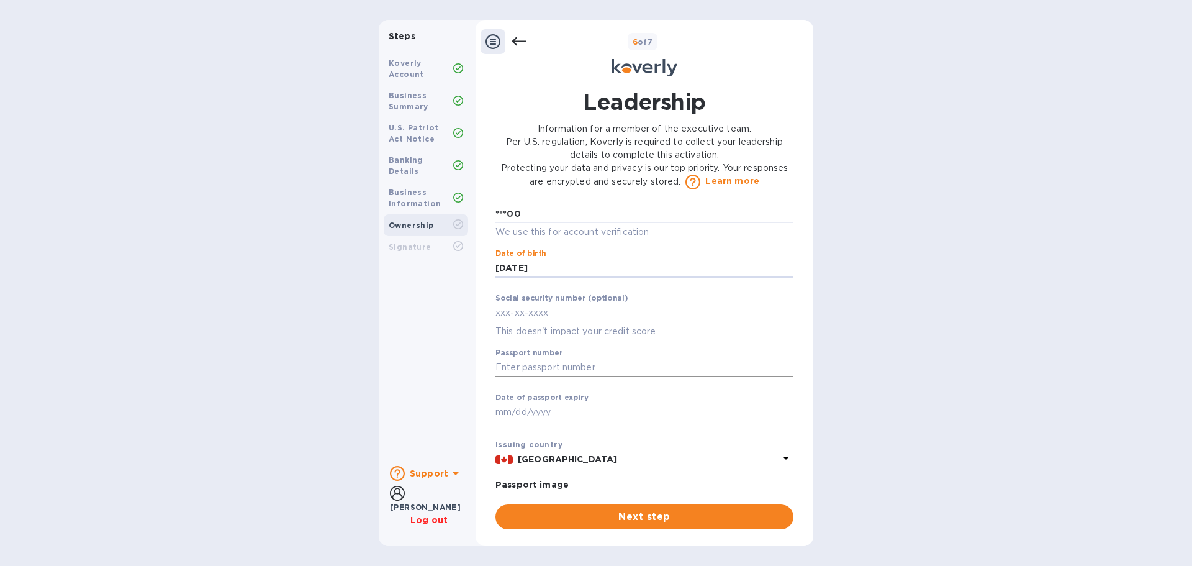
type input "***56"
click at [498, 377] on input "text" at bounding box center [644, 367] width 298 height 19
type input "***QS"
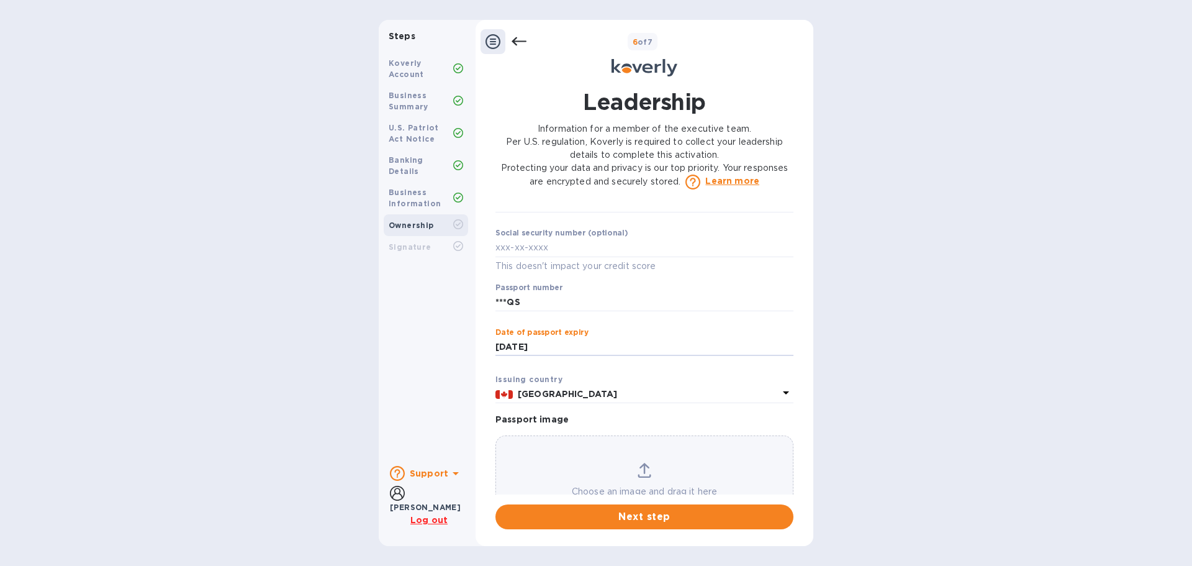
scroll to position [801, 0]
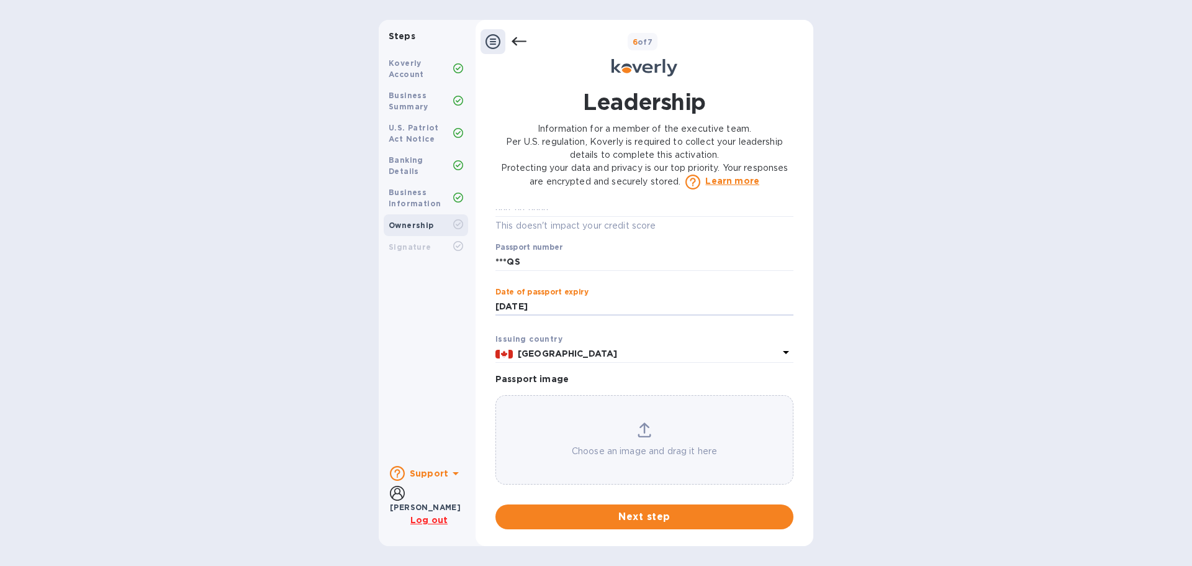
type input "***33"
click at [640, 433] on icon at bounding box center [645, 429] width 14 height 15
click at [640, 428] on icon at bounding box center [645, 429] width 14 height 15
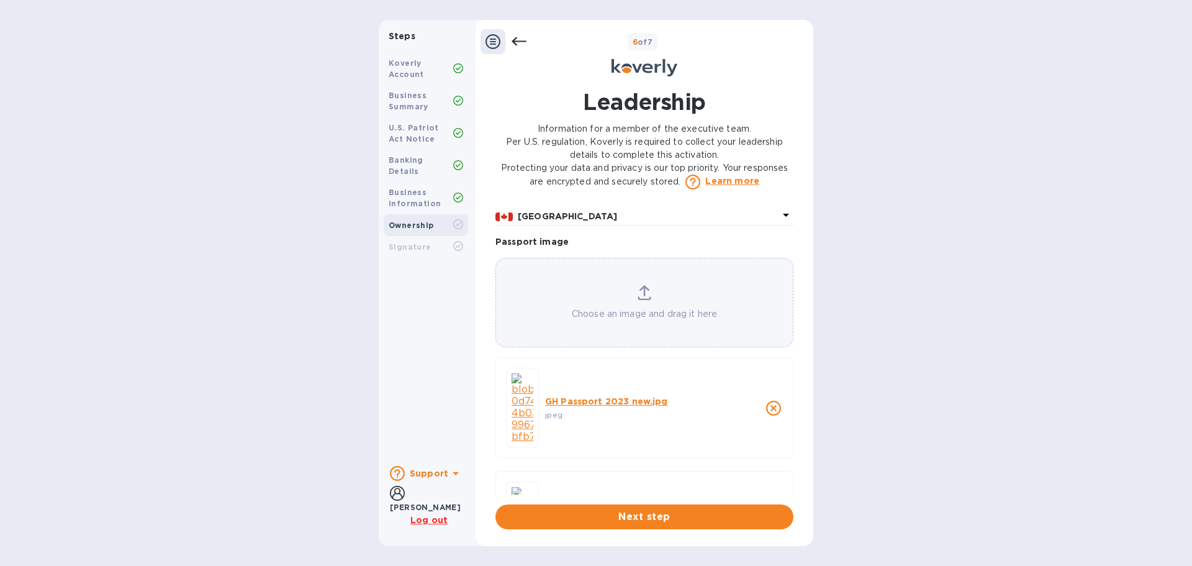
scroll to position [957, 0]
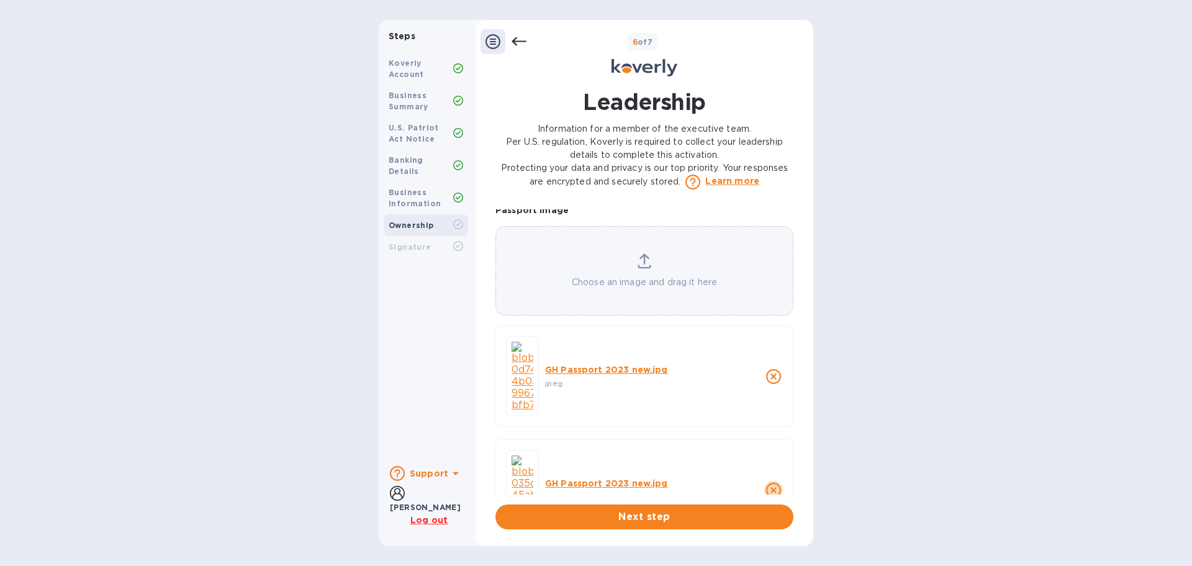
click at [770, 482] on icon "close" at bounding box center [773, 489] width 15 height 15
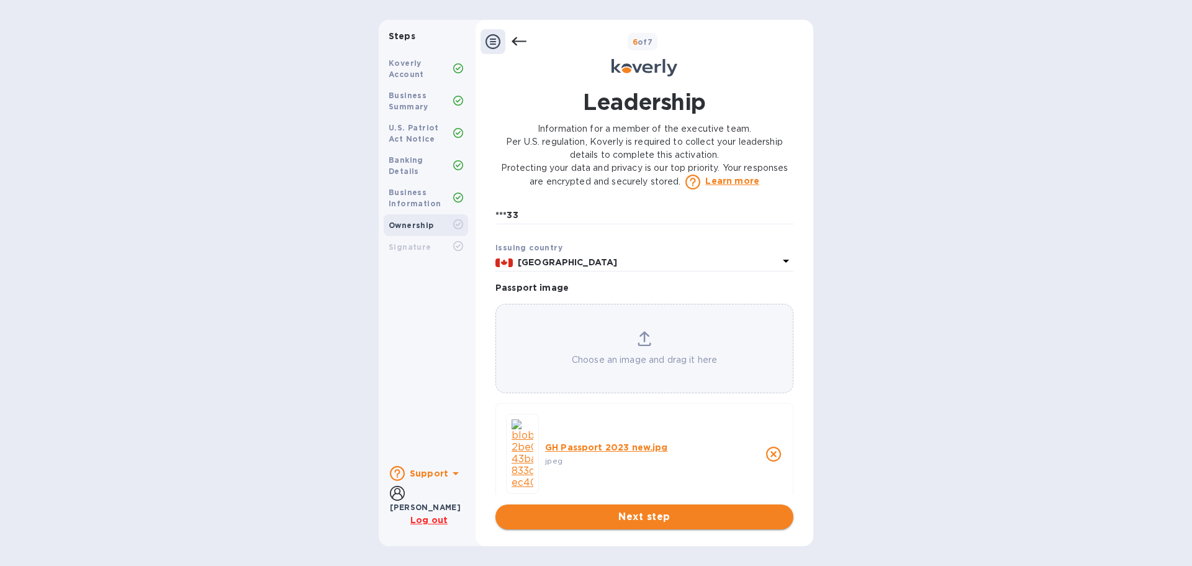
click at [672, 520] on span "Next step" at bounding box center [644, 516] width 278 height 15
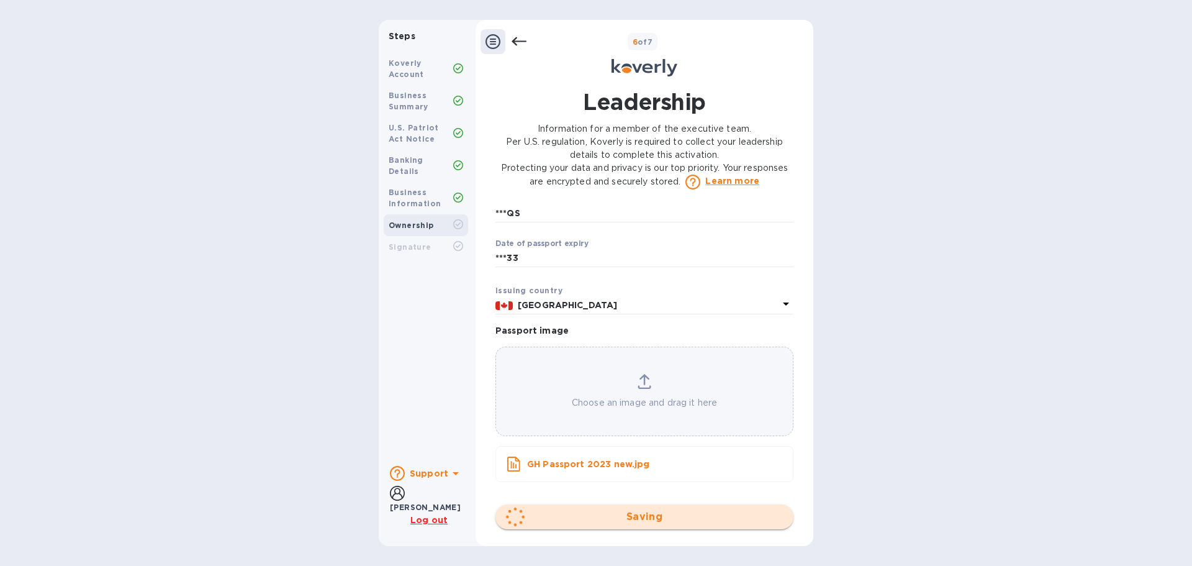
scroll to position [850, 0]
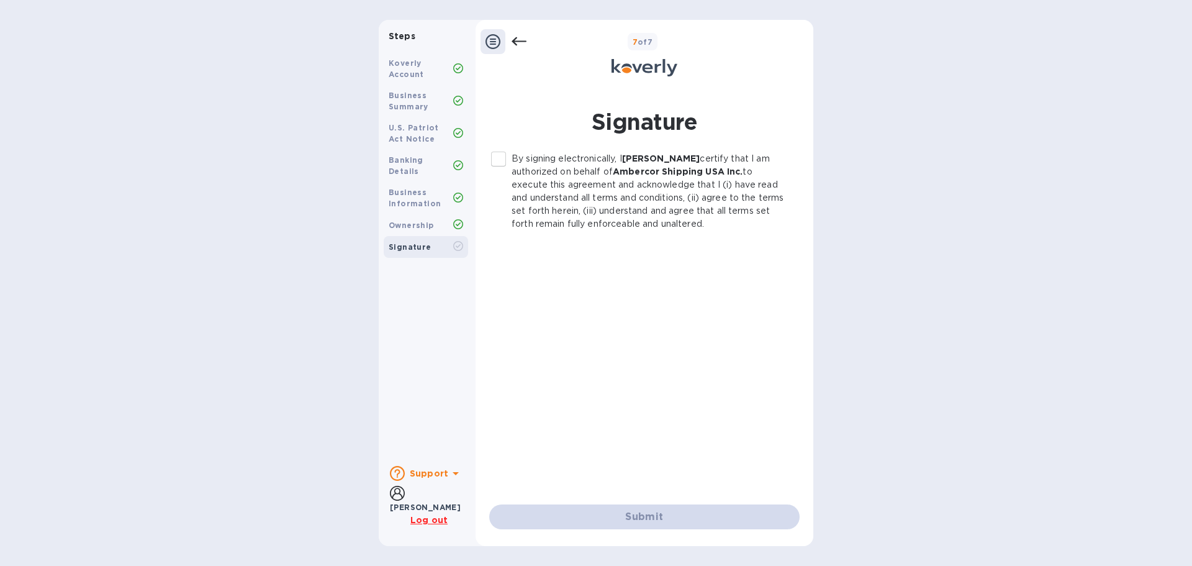
click at [495, 156] on input "By signing electronically, I [PERSON_NAME] certify that I am authorized on beha…" at bounding box center [498, 159] width 26 height 26
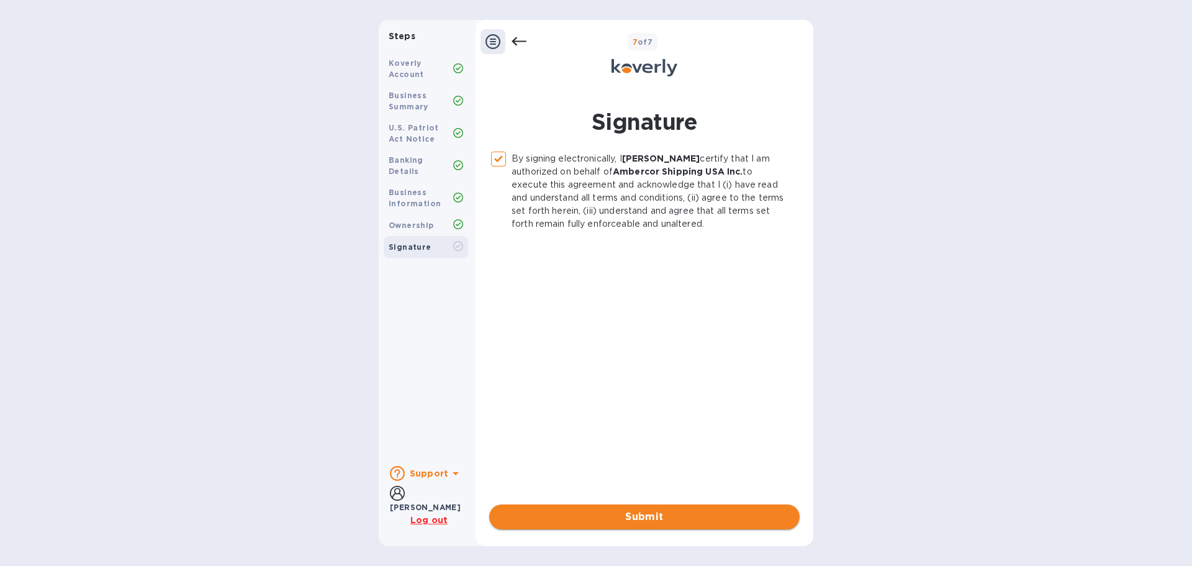
click at [658, 521] on span "Submit" at bounding box center [644, 516] width 291 height 15
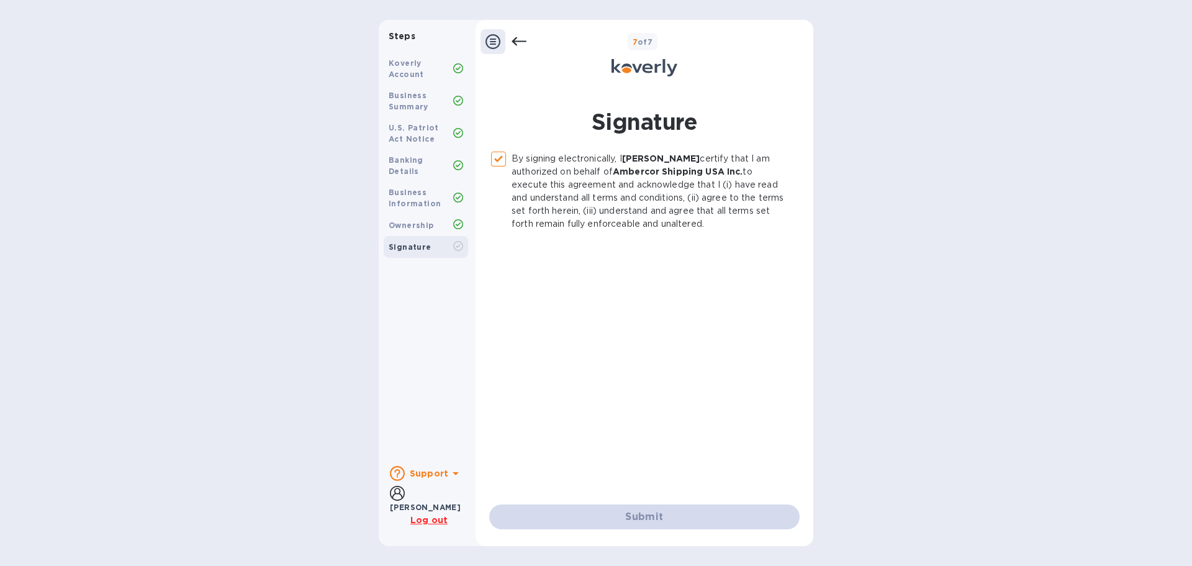
checkbox input "false"
